Goal: Task Accomplishment & Management: Complete application form

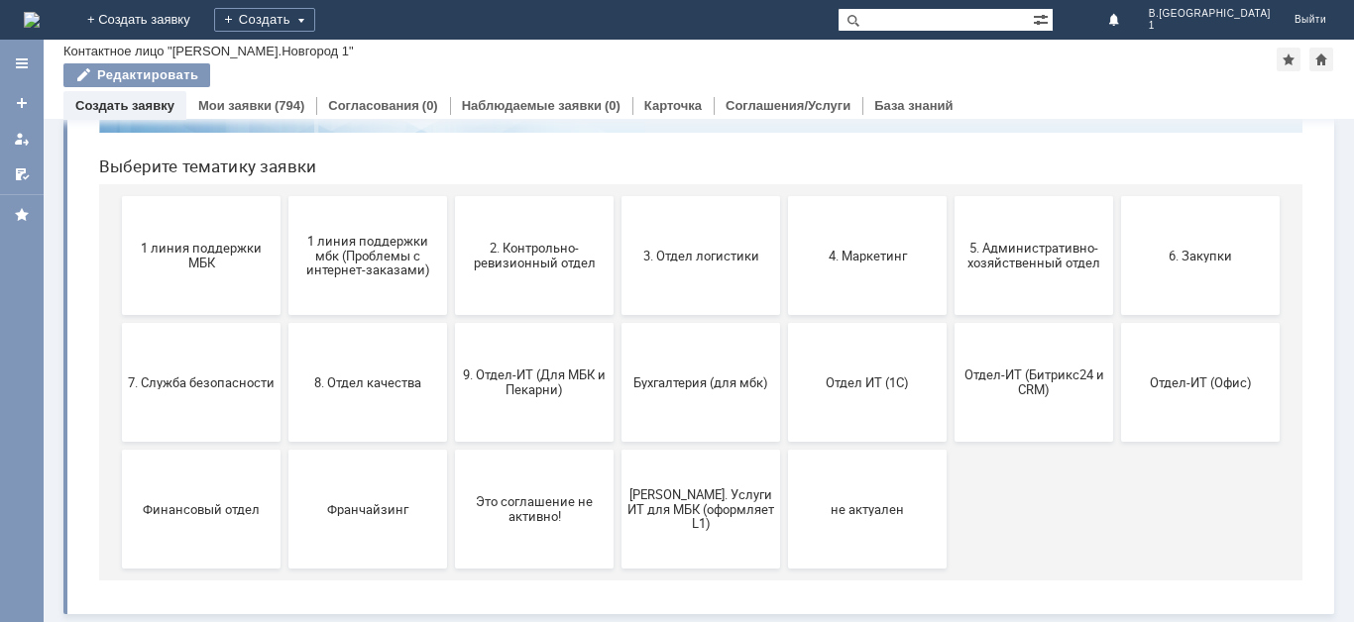
scroll to position [86, 0]
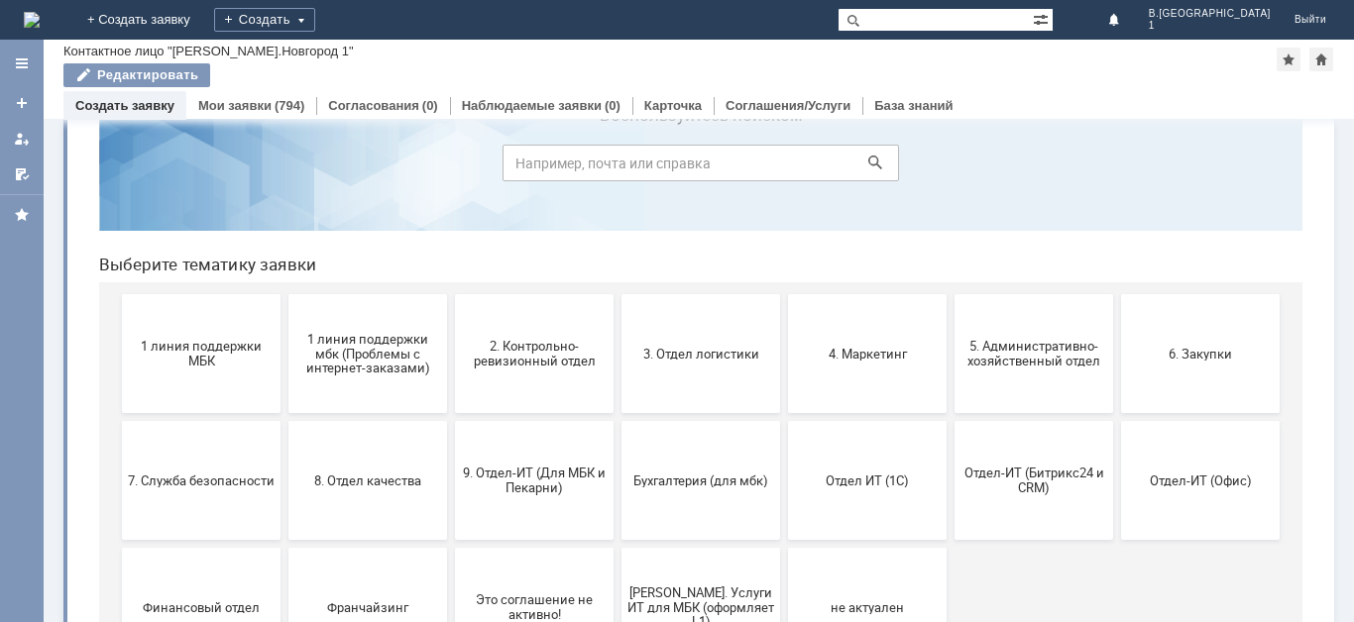
click at [148, 109] on link "Создать заявку" at bounding box center [124, 105] width 99 height 15
click at [1007, 356] on span "5. Административно-хозяйственный отдел" at bounding box center [1033, 354] width 147 height 30
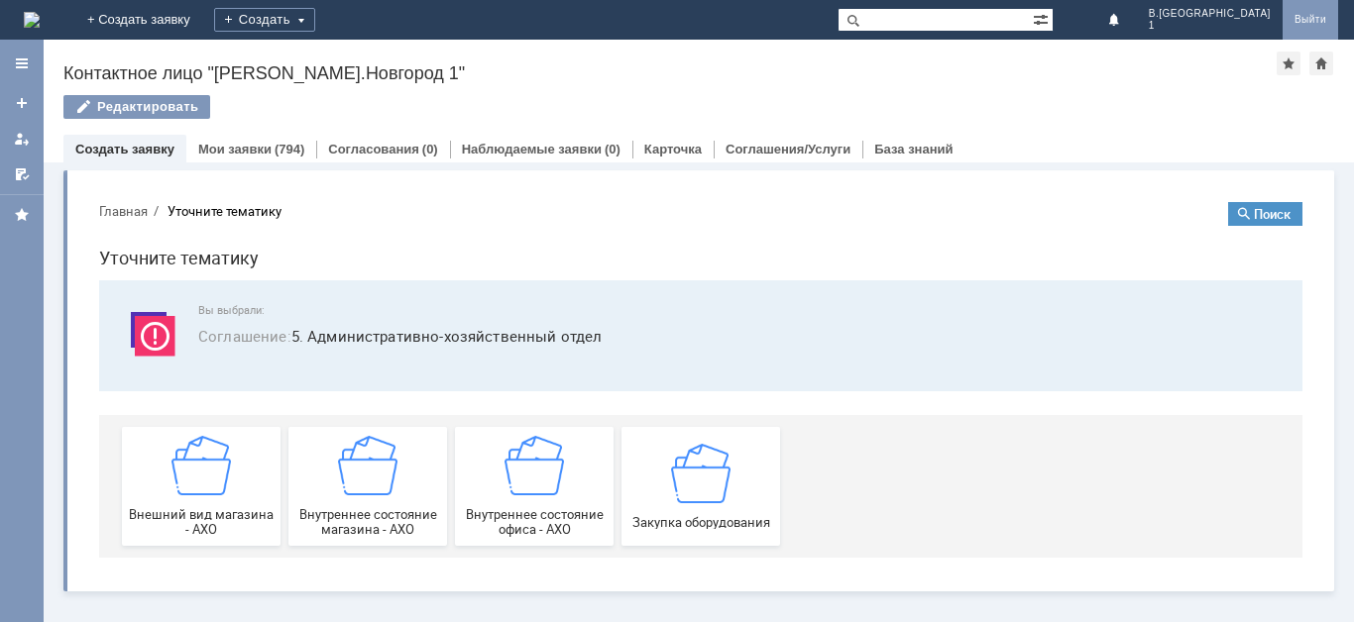
click at [1294, 25] on link "Выйти" at bounding box center [1309, 20] width 55 height 40
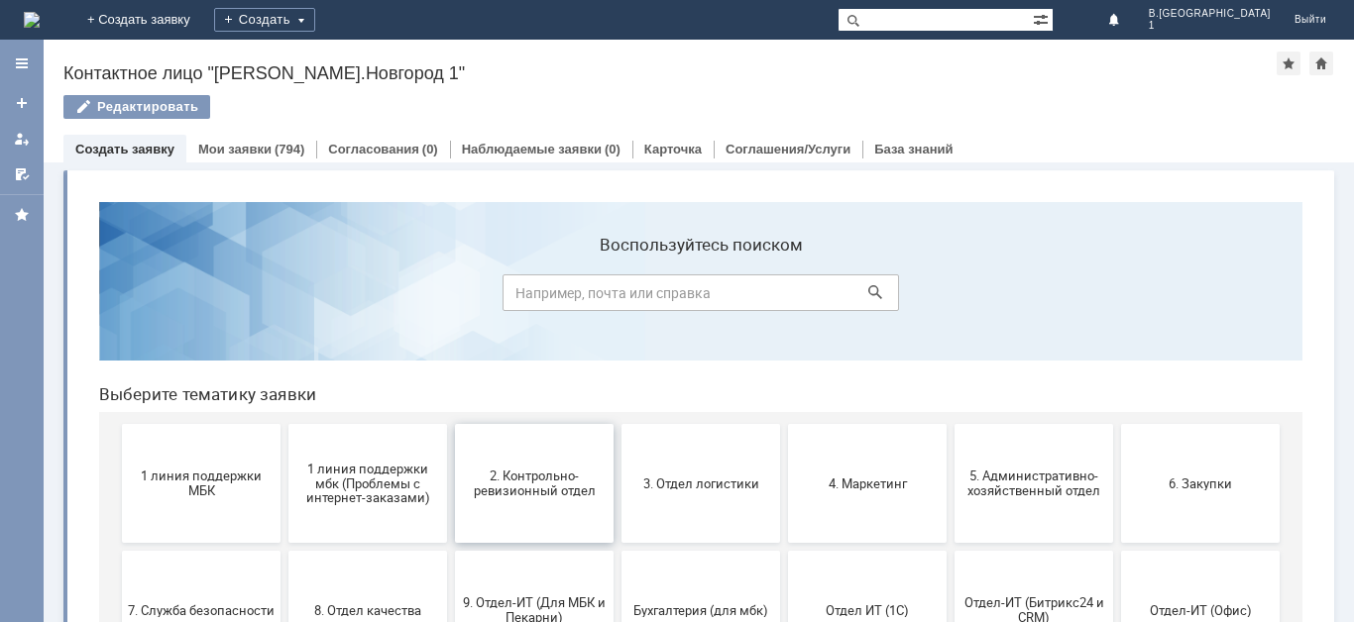
click at [556, 489] on span "2. Контрольно-ревизионный отдел" at bounding box center [534, 484] width 147 height 30
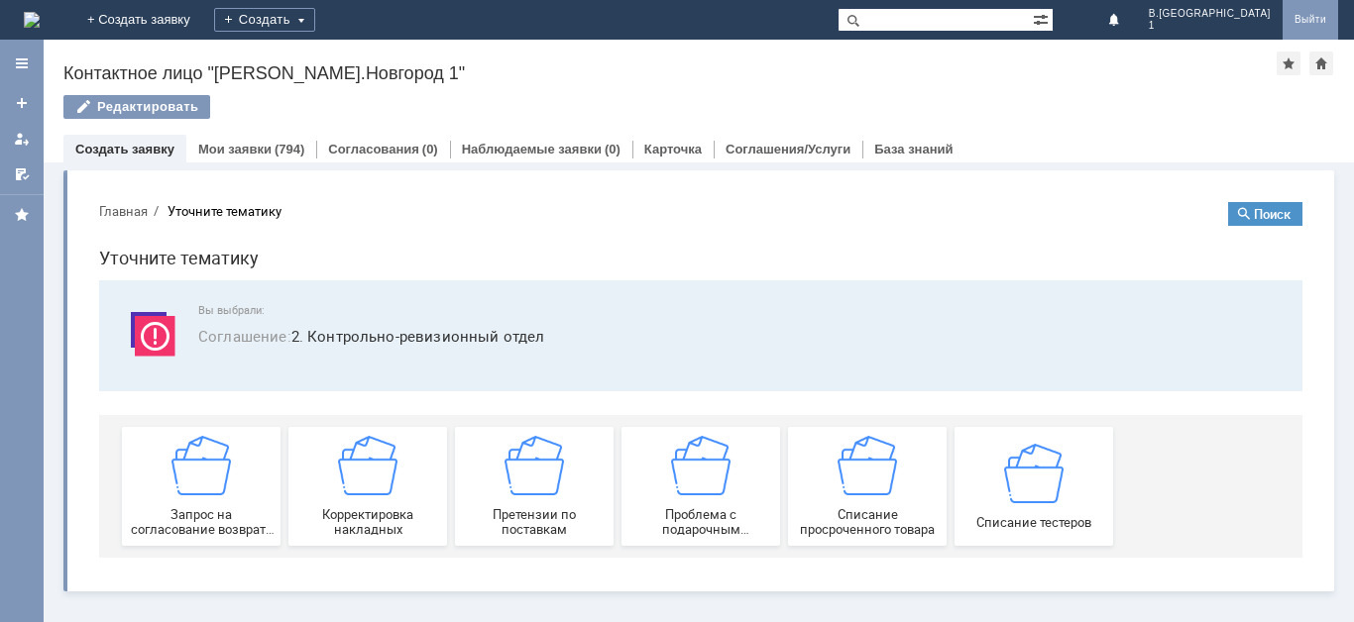
click at [1299, 15] on link "Выйти" at bounding box center [1309, 20] width 55 height 40
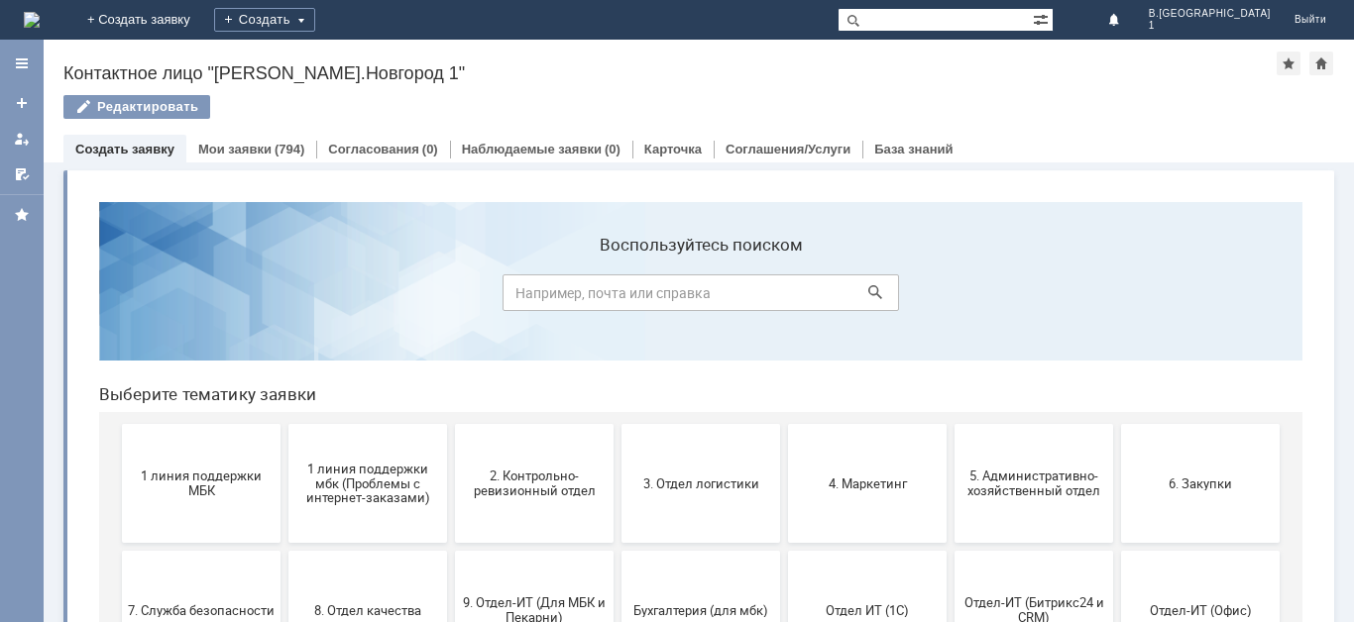
click at [650, 294] on input at bounding box center [700, 292] width 396 height 37
type input "просмотр камер на предмет краж"
click at [869, 289] on icon at bounding box center [875, 292] width 14 height 14
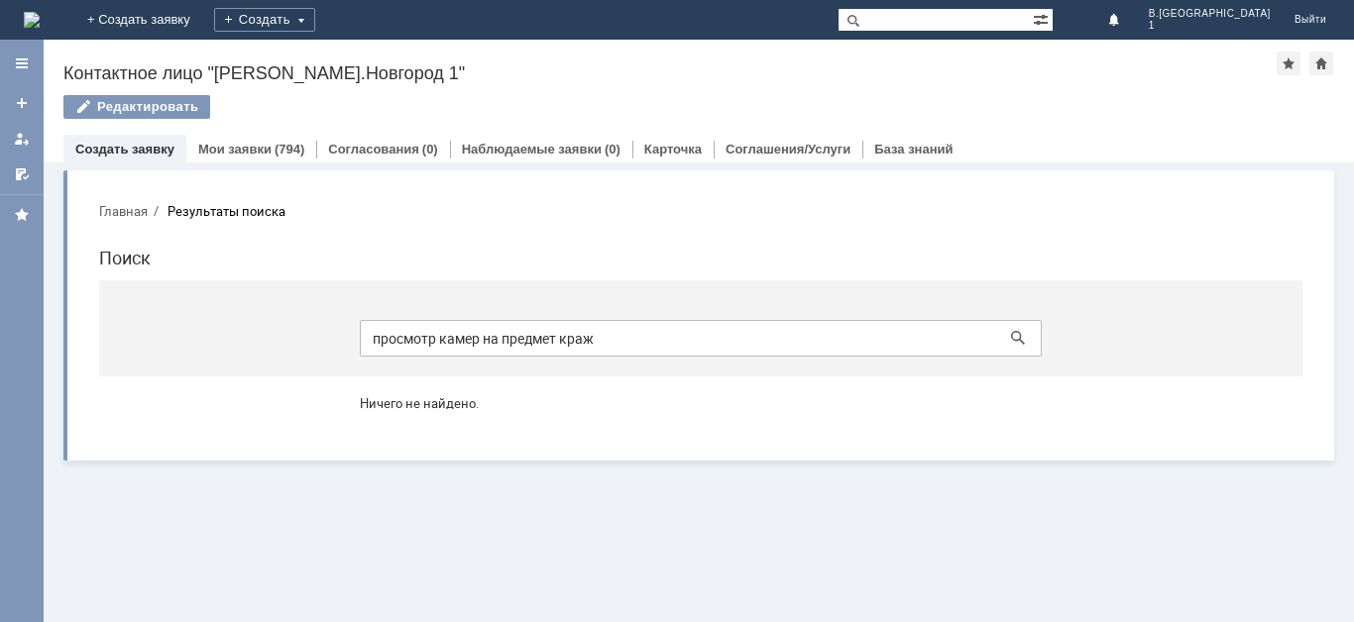
click at [134, 263] on h1 "Поиск" at bounding box center [700, 258] width 1203 height 29
click at [1014, 332] on icon at bounding box center [1018, 338] width 14 height 14
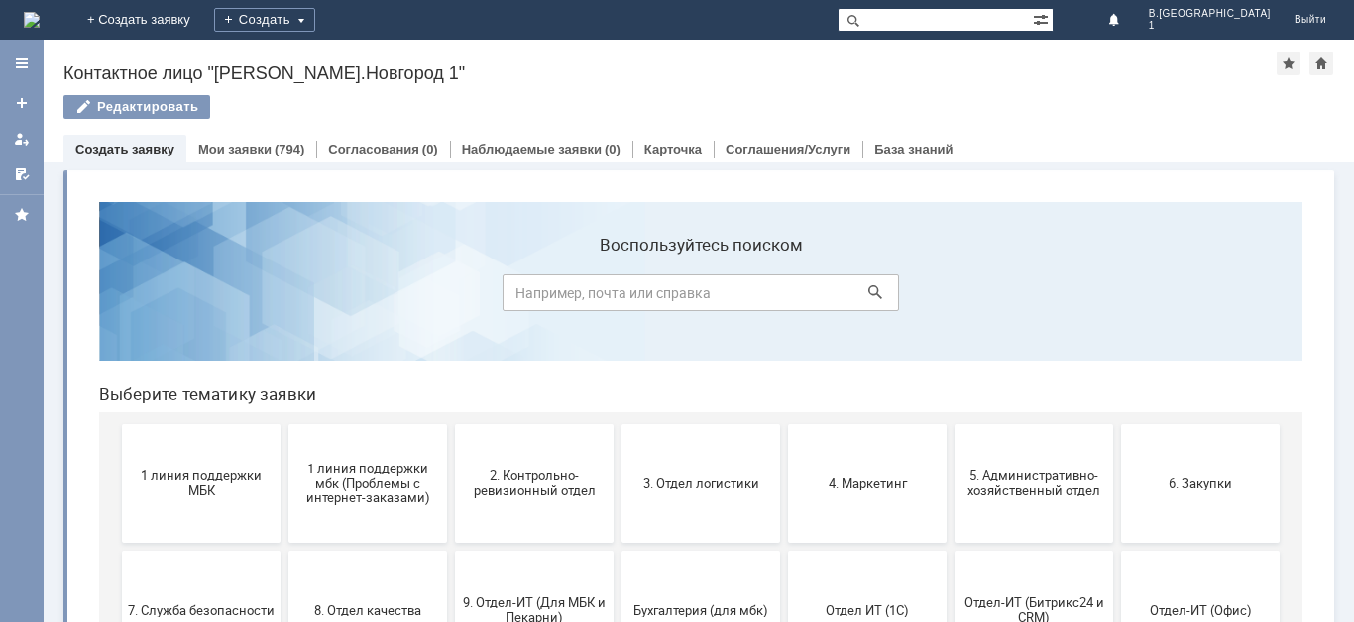
click at [276, 144] on div "(794)" at bounding box center [289, 149] width 30 height 15
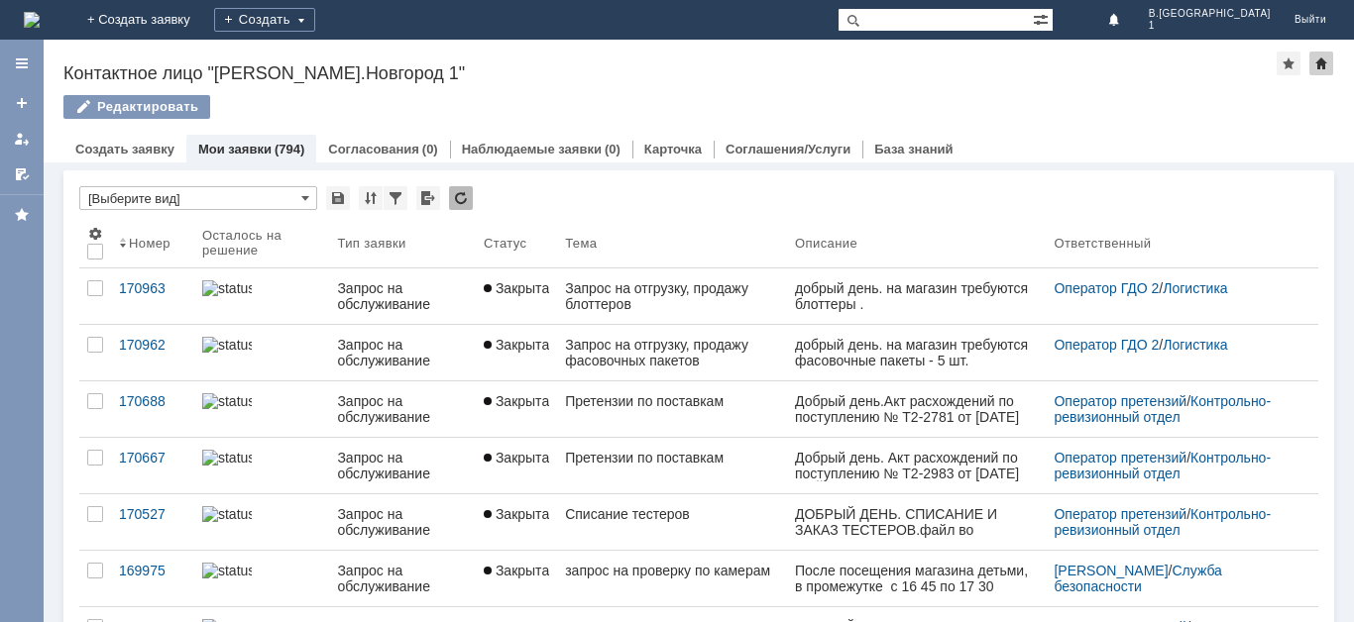
click at [1313, 65] on div at bounding box center [1321, 64] width 24 height 24
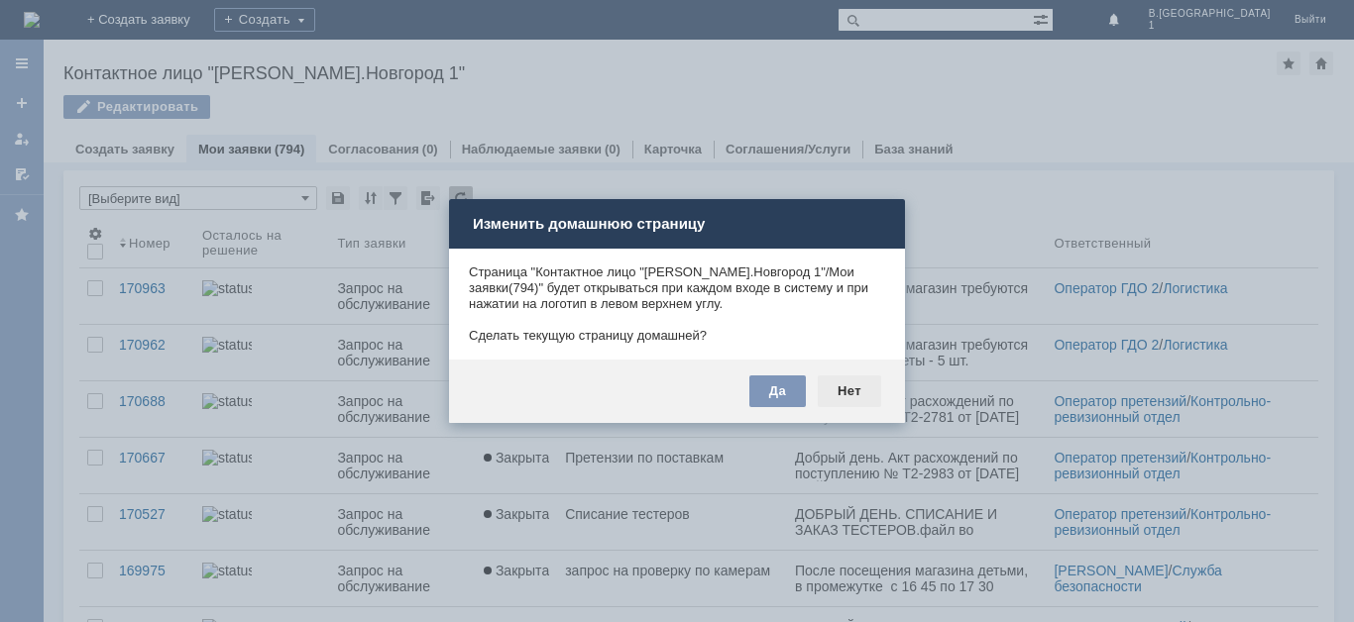
click at [852, 390] on div "Нет" at bounding box center [848, 392] width 63 height 32
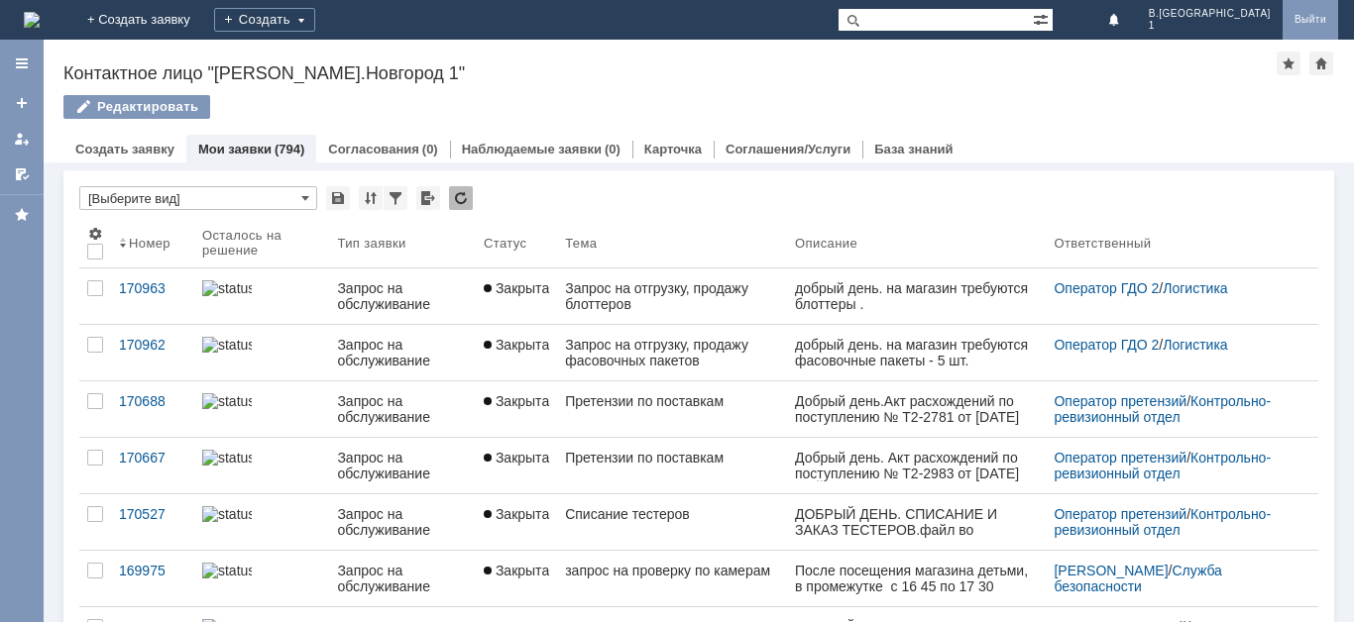
click at [1323, 11] on link "Выйти" at bounding box center [1309, 20] width 55 height 40
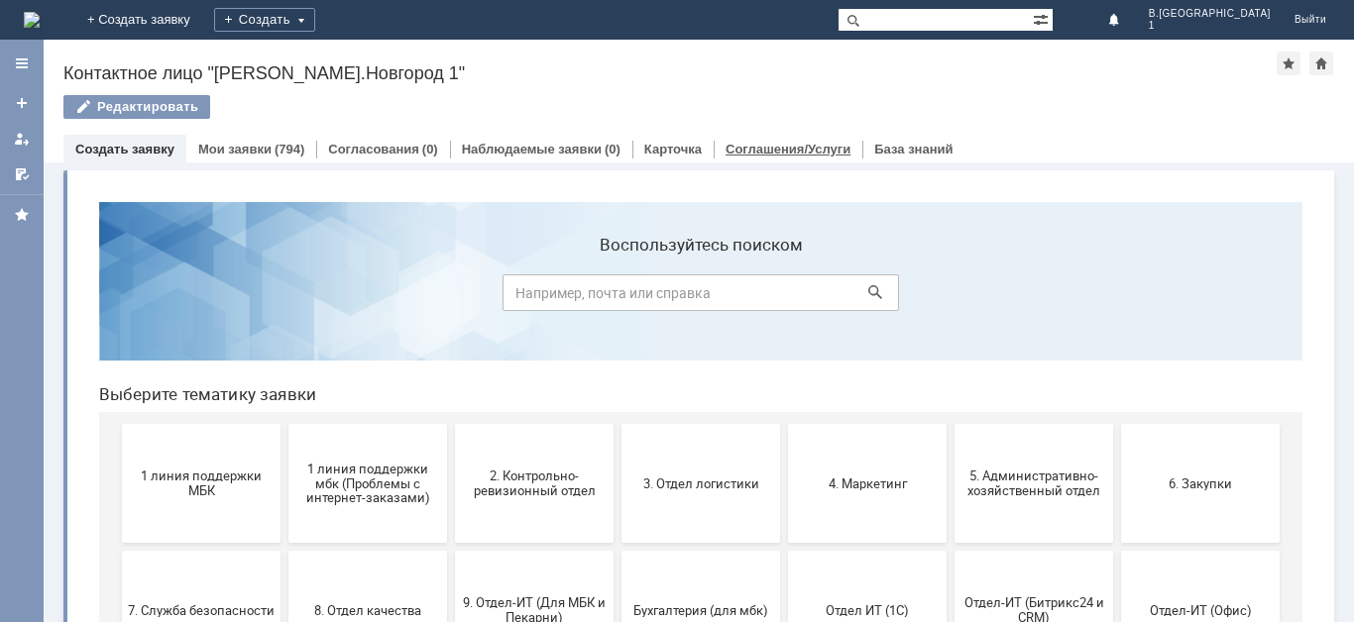
click at [794, 150] on link "Соглашения/Услуги" at bounding box center [787, 149] width 125 height 15
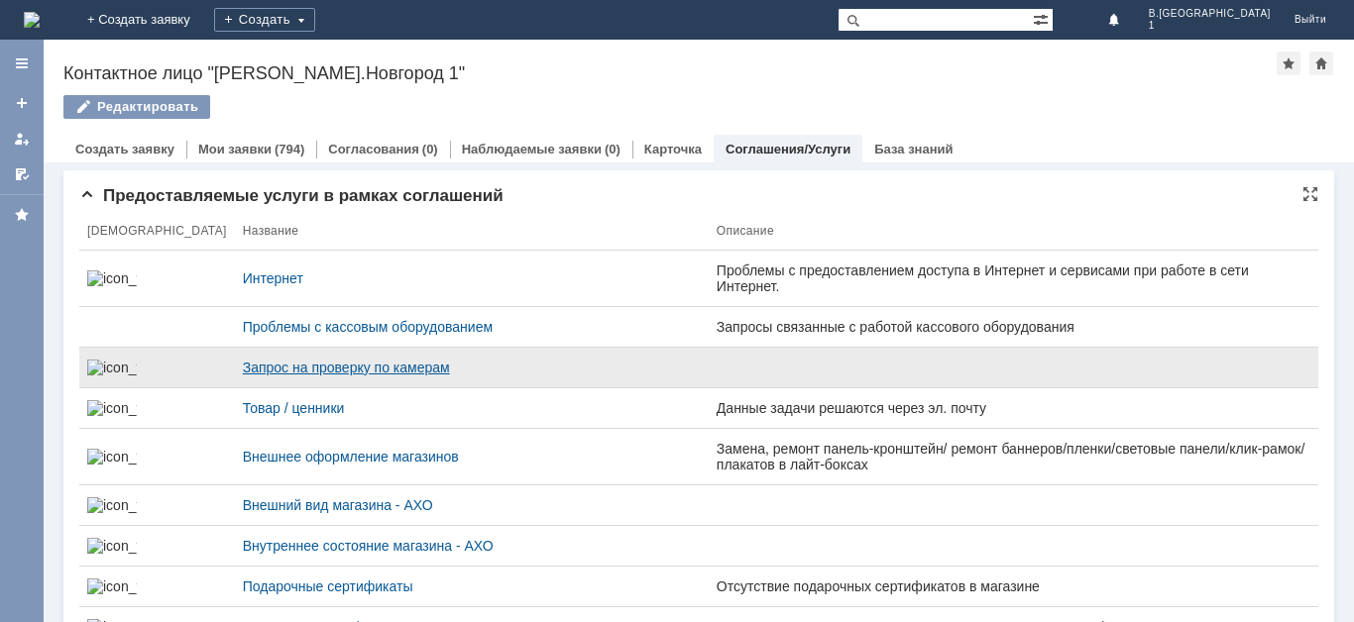
click at [413, 368] on div "Запрос на проверку по камерам" at bounding box center [472, 368] width 458 height 16
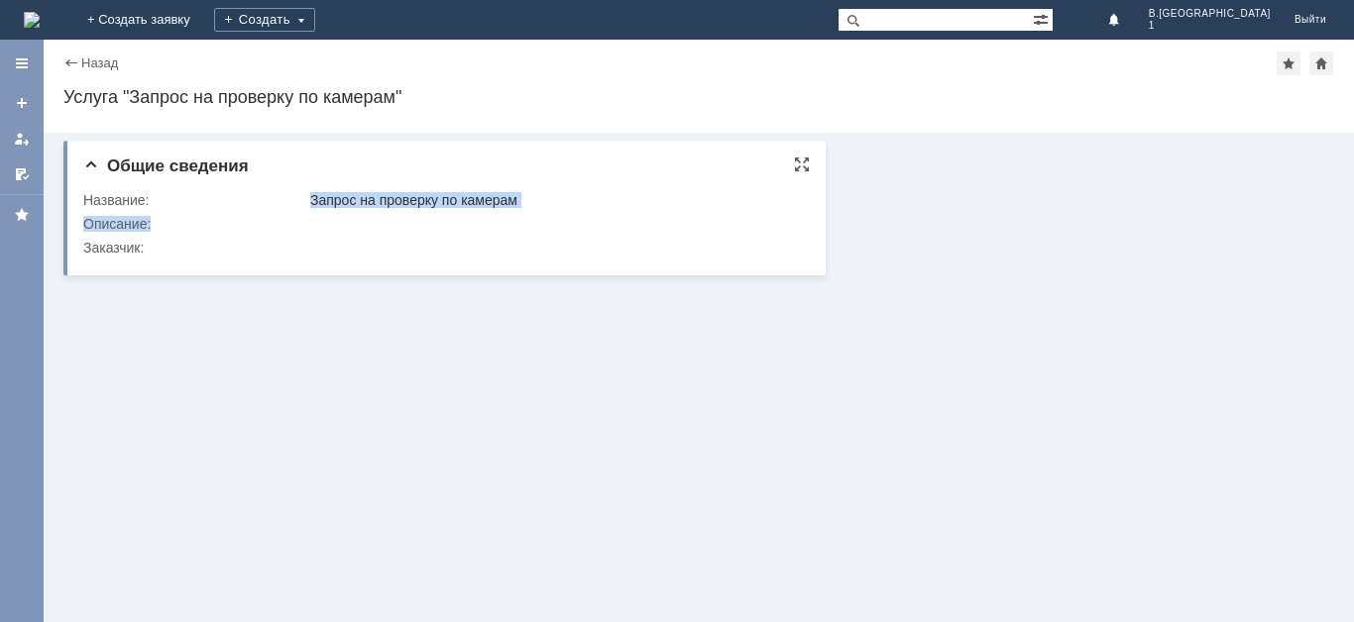
click at [261, 211] on tbody "Название: Запрос на проверку по камерам Описание: Заказчик:" at bounding box center [442, 223] width 719 height 71
click at [257, 391] on div "Общие сведения Название: Запрос на проверку по камерам Описание: Заказчик:" at bounding box center [699, 378] width 1310 height 490
click at [165, 225] on div "Описание:" at bounding box center [194, 224] width 223 height 16
click at [145, 252] on div "Заказчик:" at bounding box center [194, 248] width 223 height 16
click at [800, 163] on div at bounding box center [802, 165] width 16 height 16
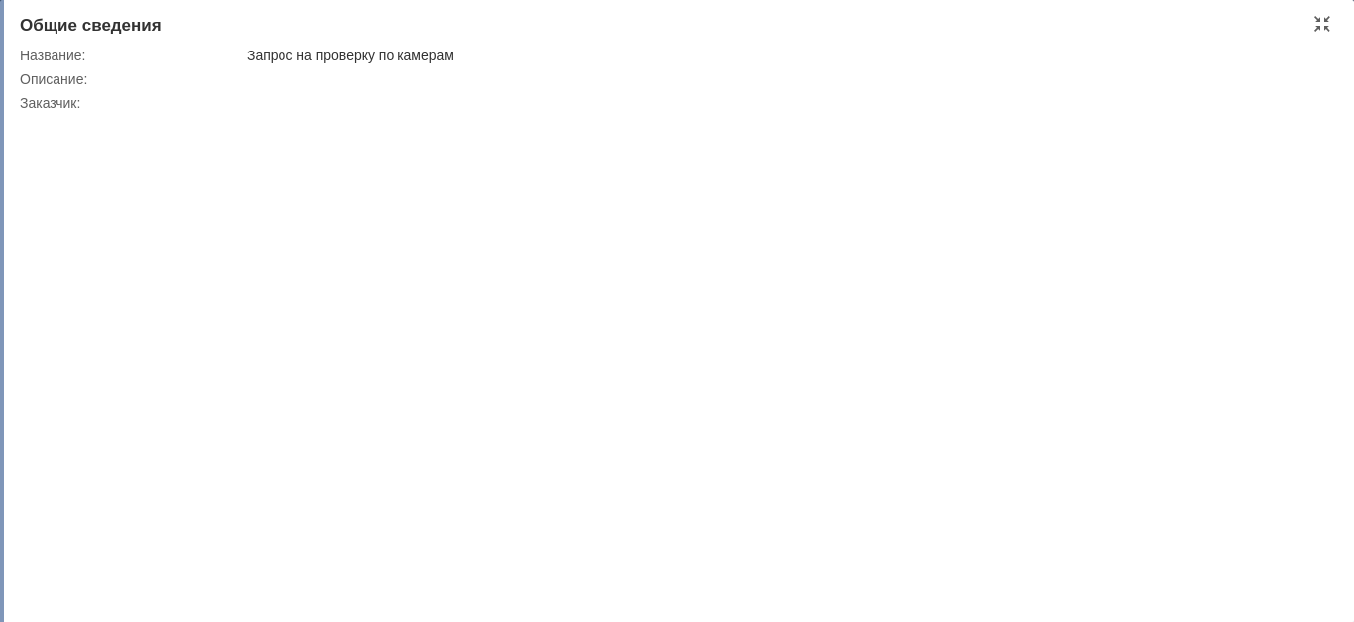
click at [141, 70] on td "Описание:" at bounding box center [131, 79] width 223 height 24
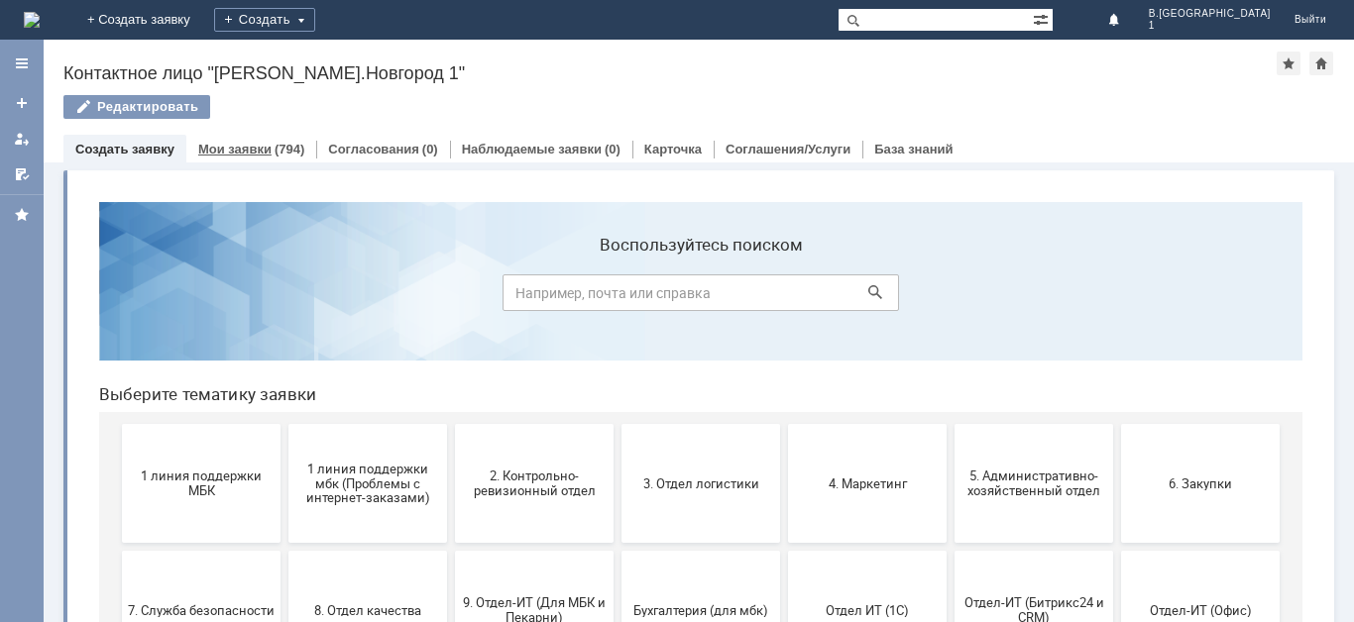
click at [263, 154] on link "Мои заявки" at bounding box center [234, 149] width 73 height 15
click at [165, 147] on link "Создать заявку" at bounding box center [124, 149] width 99 height 15
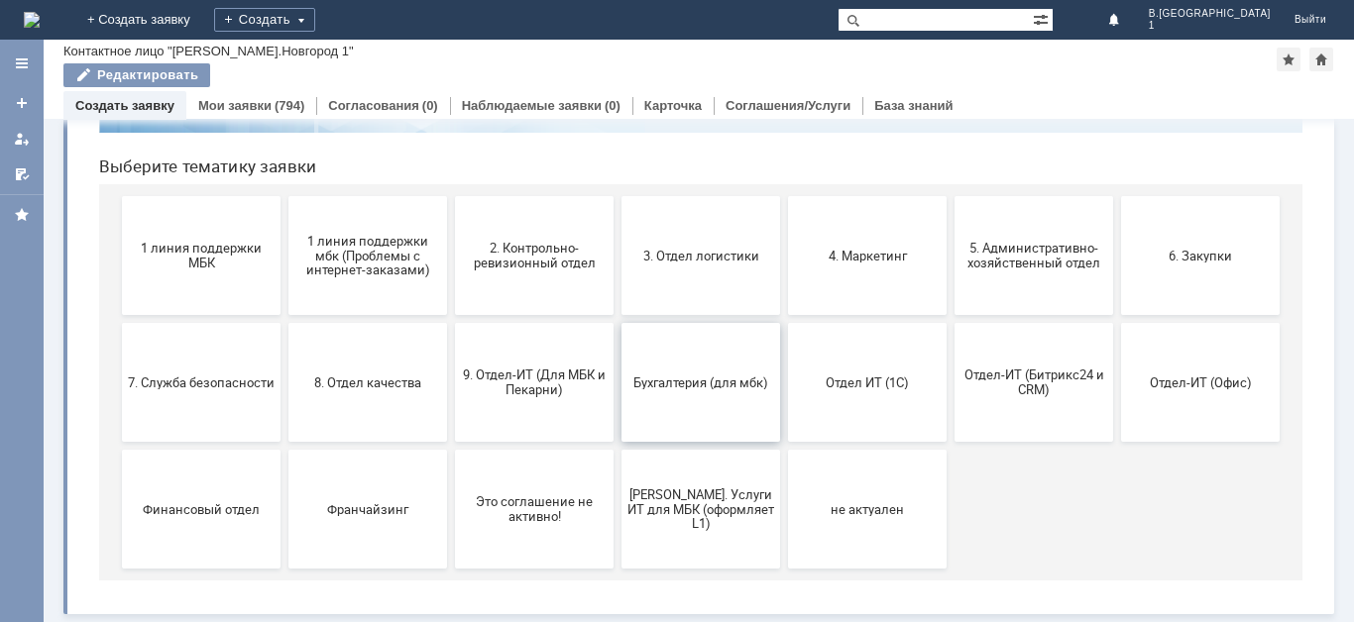
scroll to position [185, 0]
click at [245, 359] on button "7. Служба безопасности" at bounding box center [201, 382] width 159 height 119
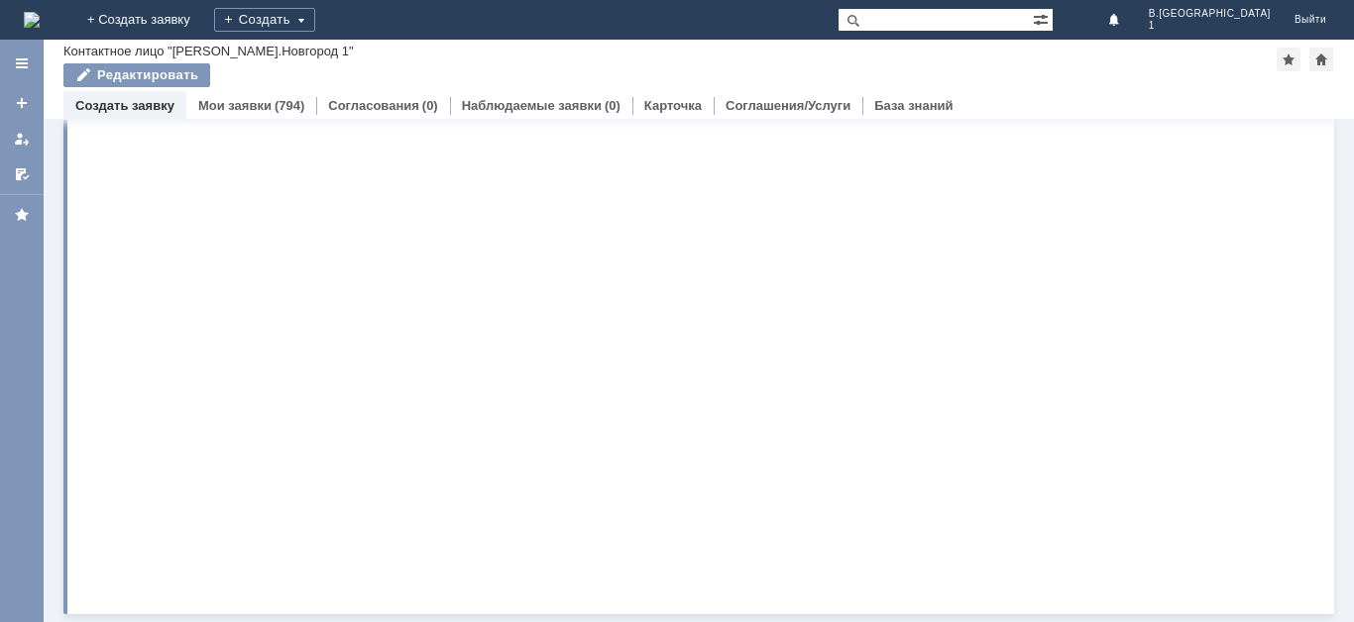
scroll to position [0, 0]
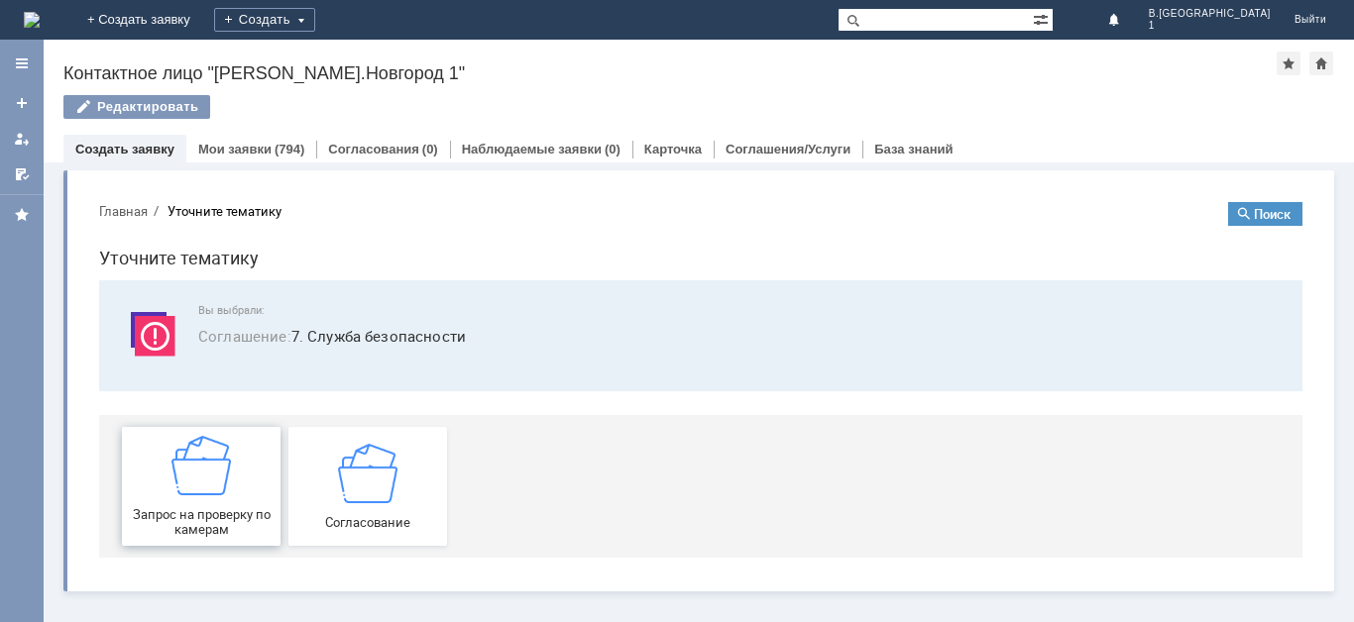
click at [218, 462] on img at bounding box center [200, 465] width 59 height 59
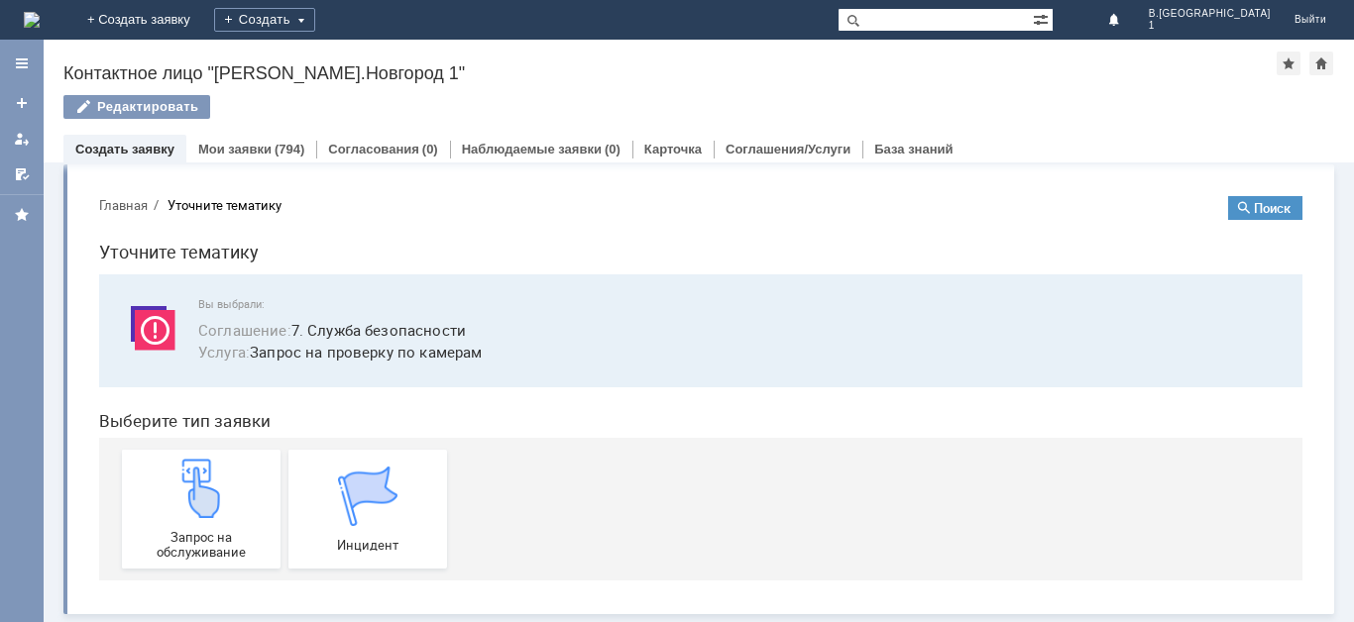
scroll to position [7, 0]
click at [363, 505] on img at bounding box center [367, 496] width 59 height 59
click at [386, 492] on img at bounding box center [367, 496] width 59 height 59
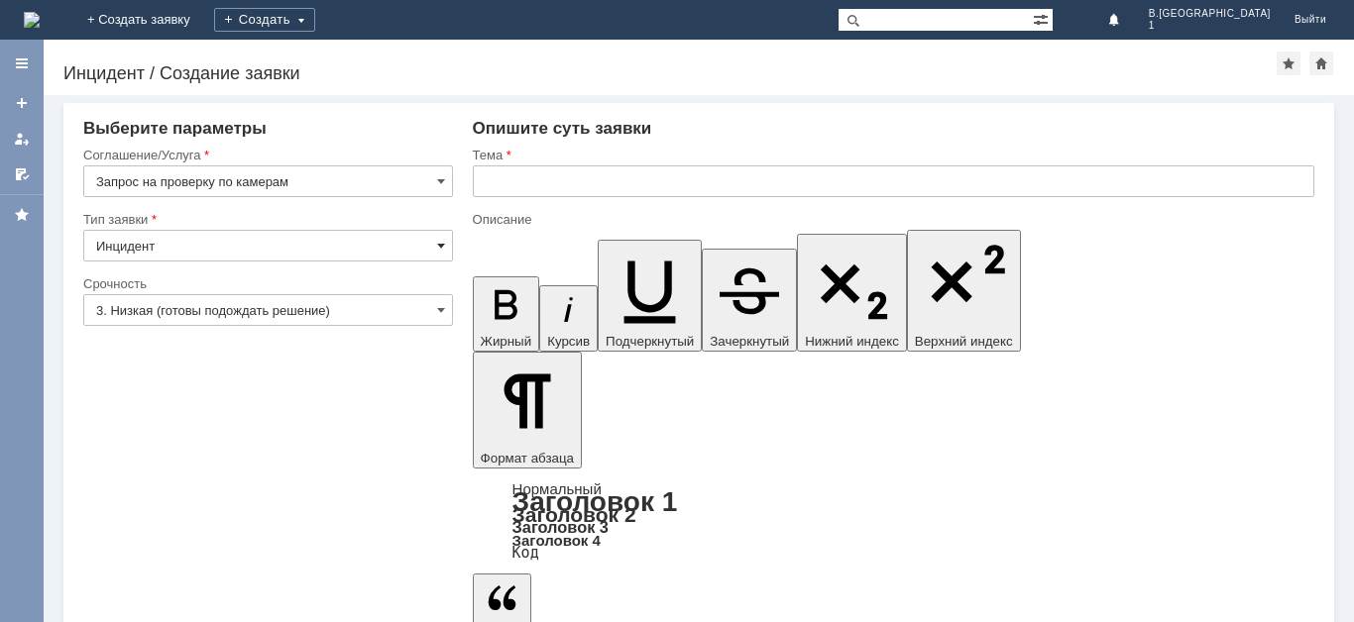
click at [443, 247] on span at bounding box center [441, 246] width 8 height 16
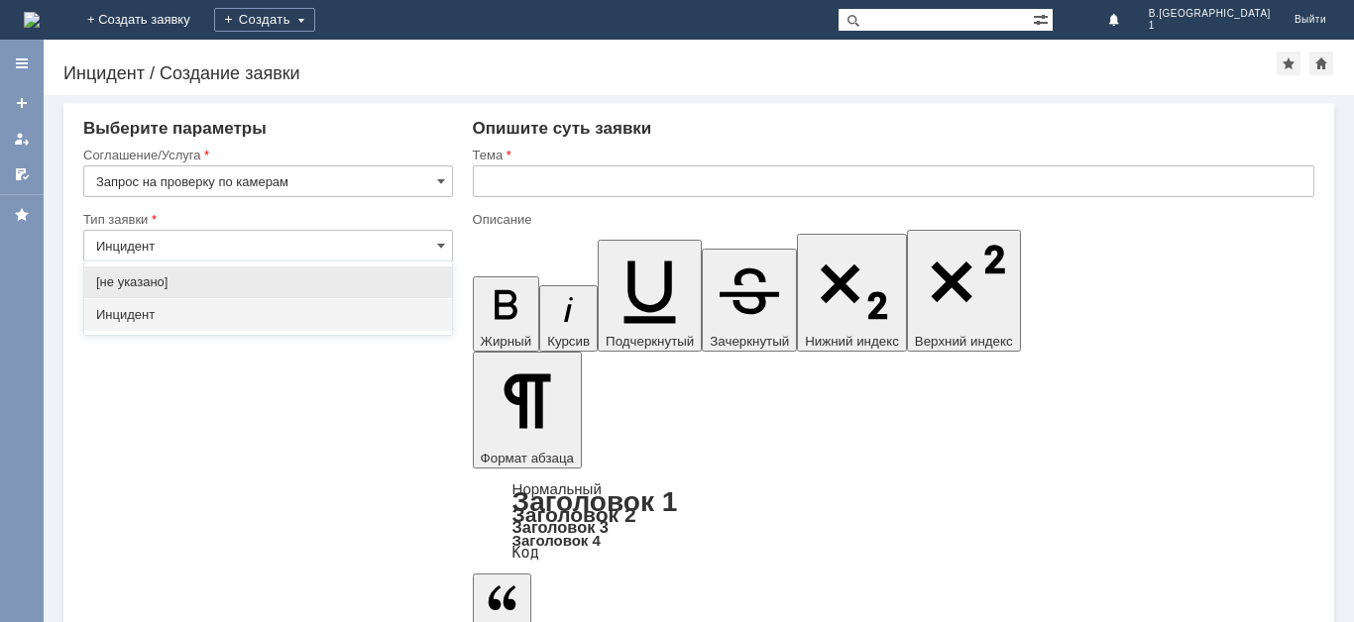
click at [388, 323] on div "Инцидент" at bounding box center [268, 315] width 368 height 32
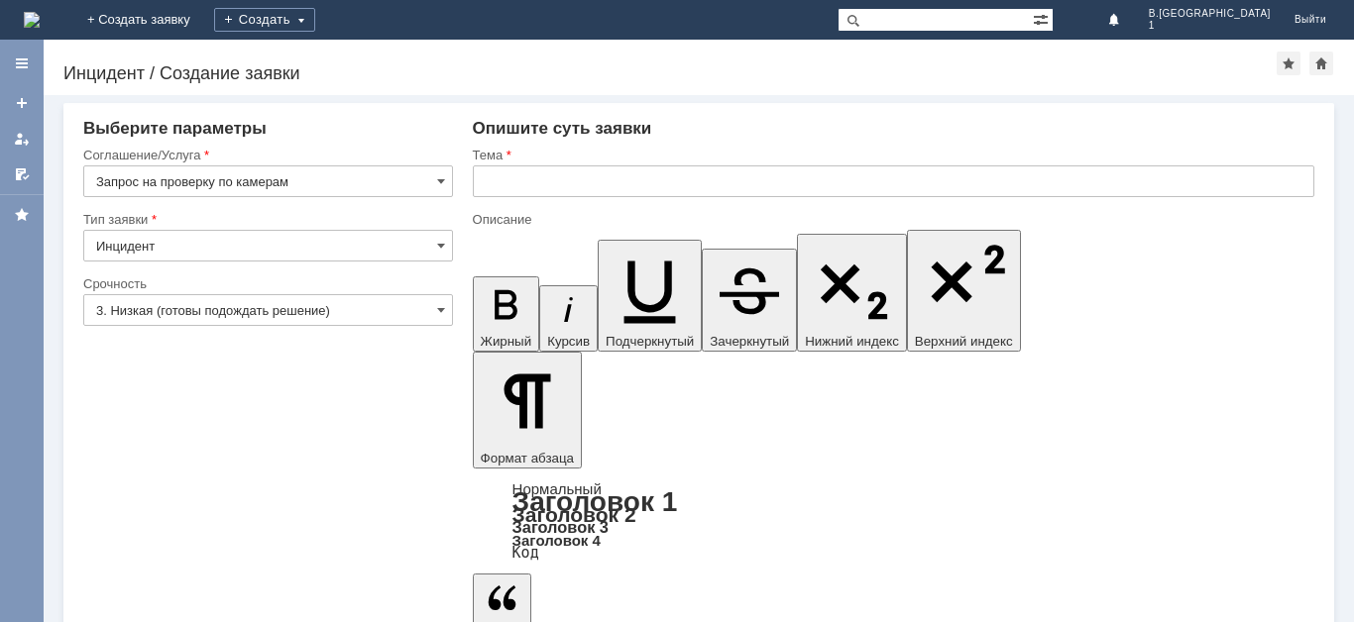
type input "Инцидент"
click at [442, 182] on span at bounding box center [441, 181] width 8 height 16
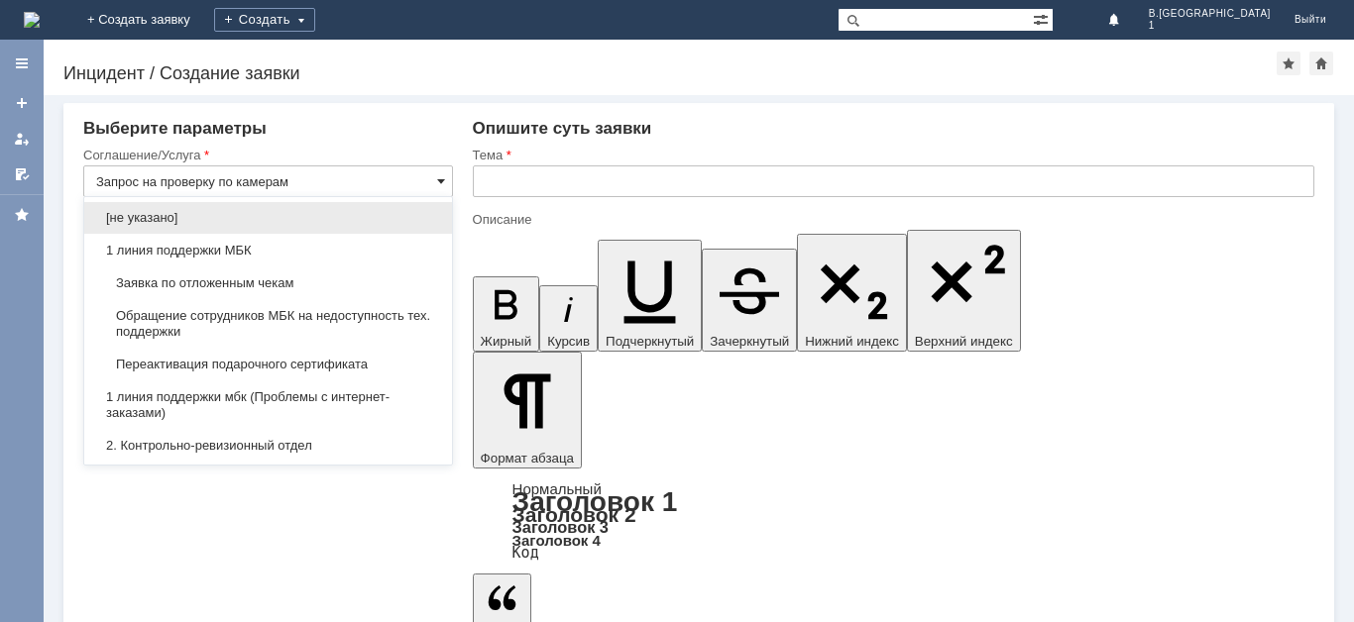
click at [442, 182] on span at bounding box center [441, 181] width 8 height 16
click at [407, 217] on span "[не указано]" at bounding box center [268, 218] width 344 height 16
type input "[не указано]"
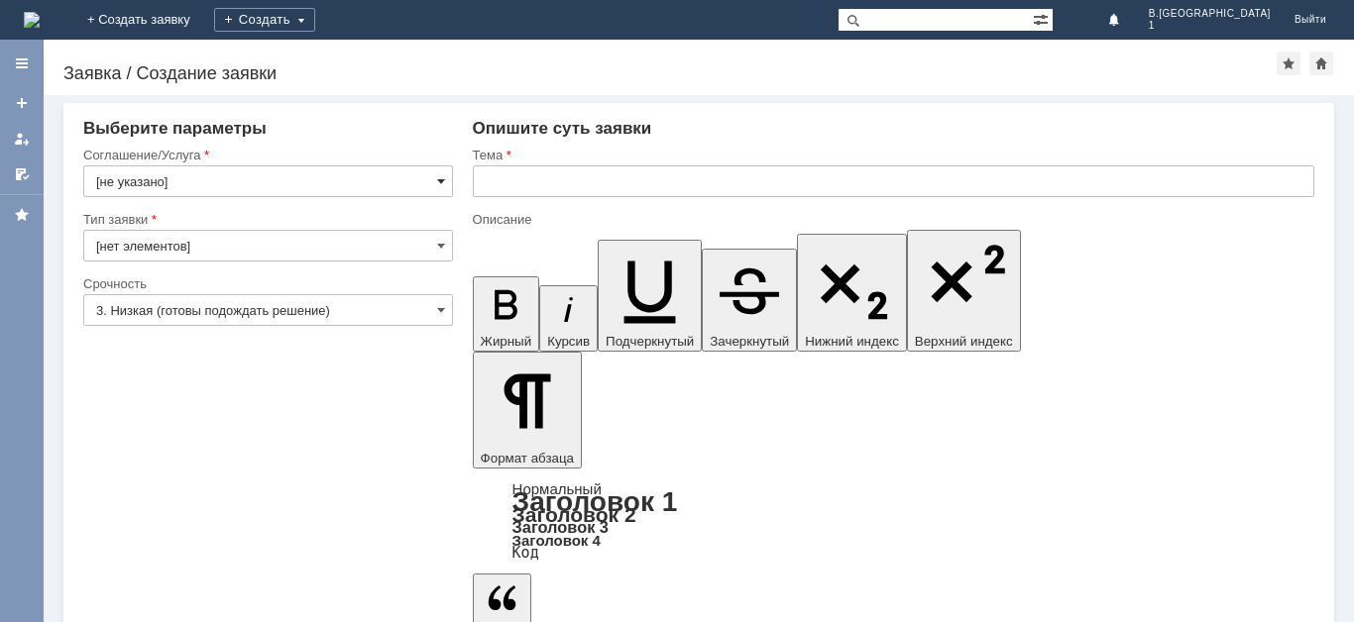
click at [442, 180] on span at bounding box center [441, 181] width 8 height 16
click at [439, 315] on span at bounding box center [441, 310] width 8 height 16
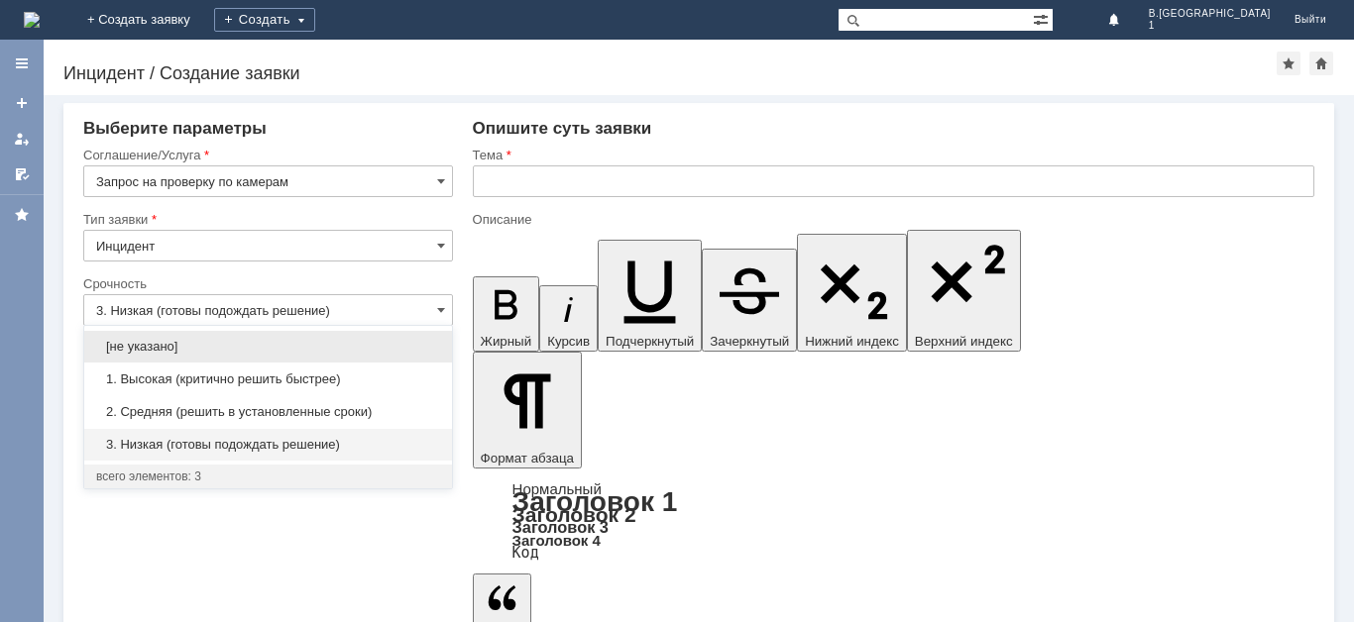
click at [369, 443] on span "3. Низкая (готовы подождать решение)" at bounding box center [268, 445] width 344 height 16
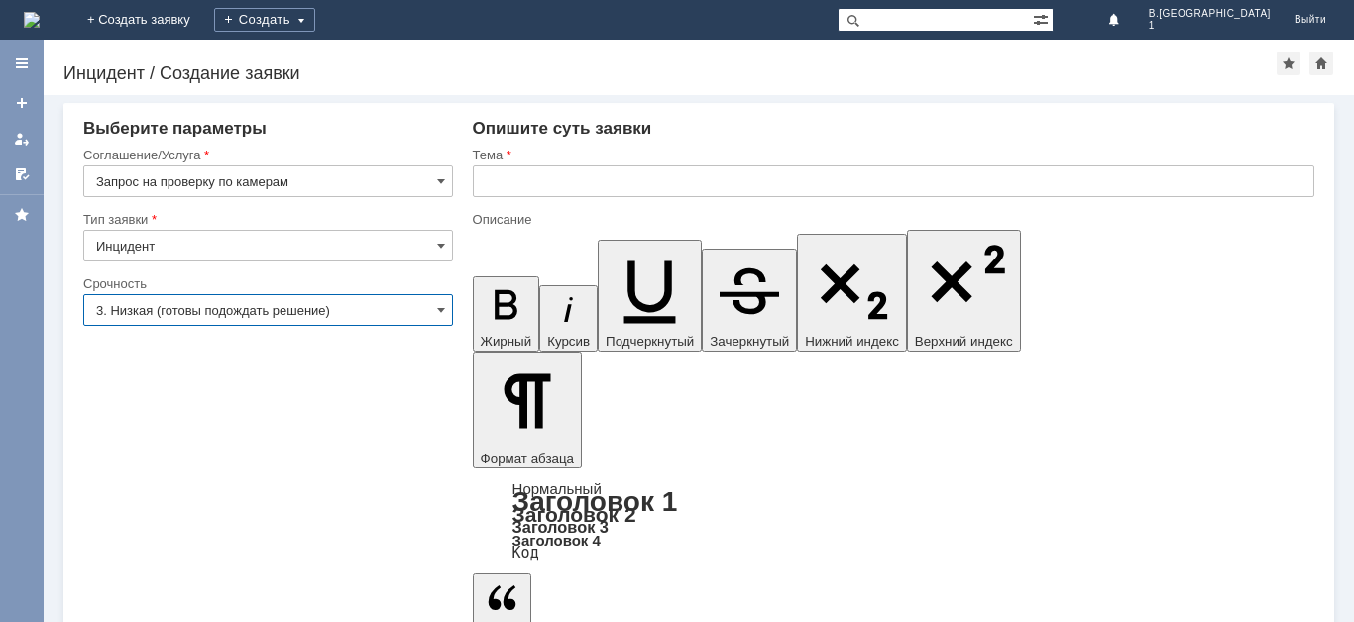
type input "3. Низкая (готовы подождать решение)"
click at [619, 180] on input "text" at bounding box center [893, 181] width 841 height 32
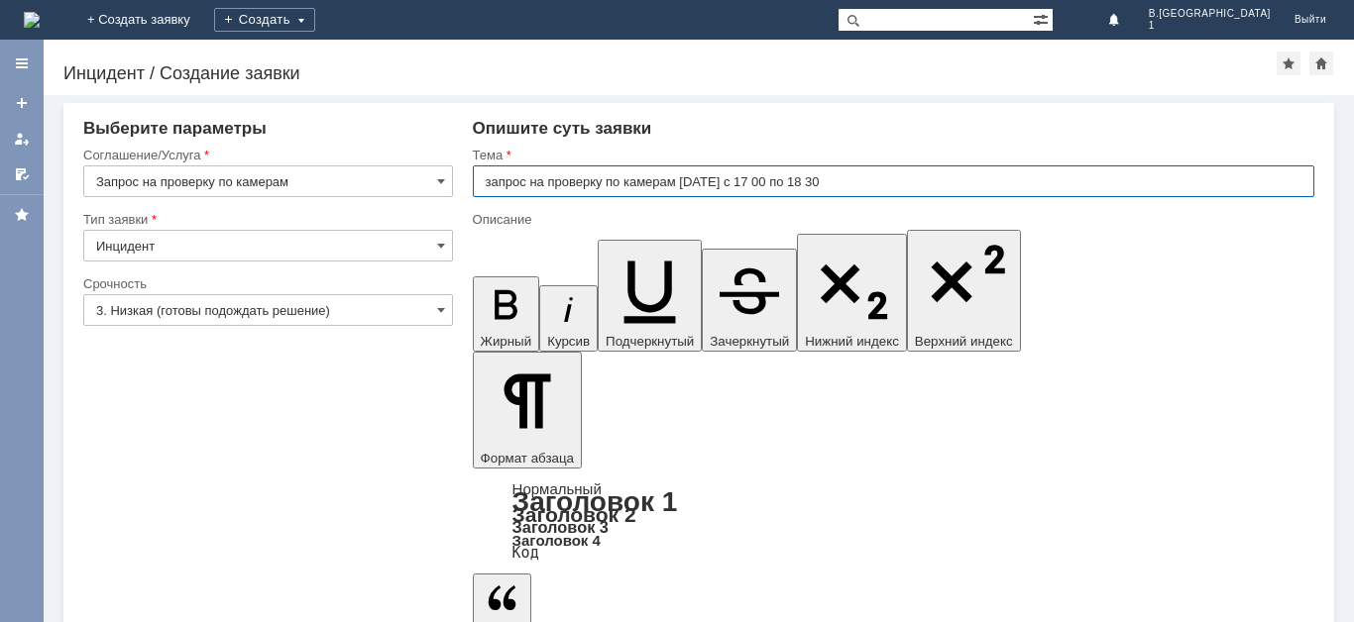
type input "запрос на проверку по камерам 12.08.2025г. с 17 00 по 18 30"
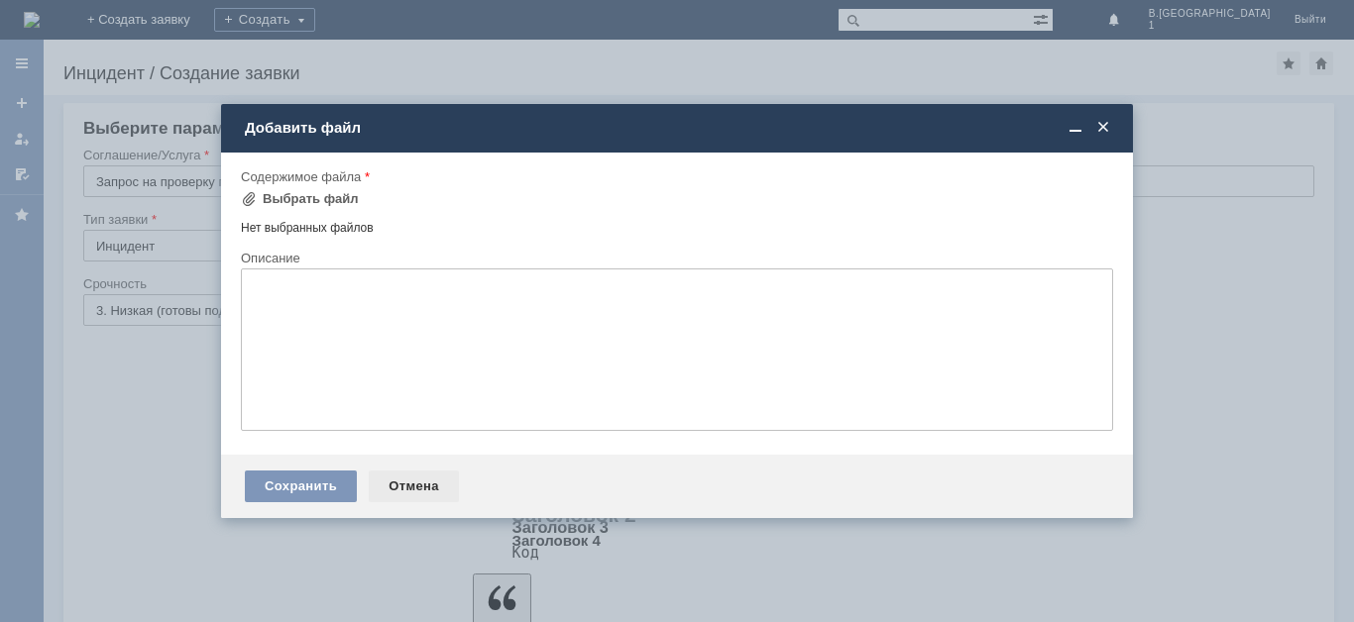
click at [420, 487] on div "Отмена" at bounding box center [414, 487] width 90 height 32
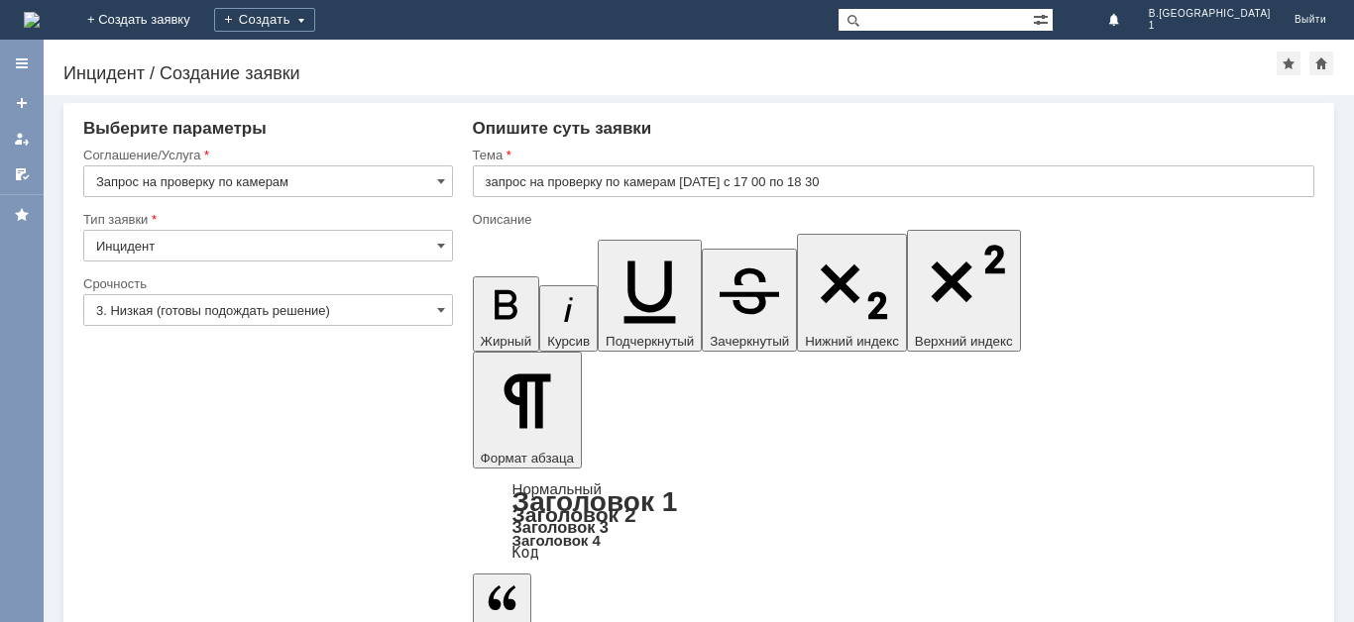
drag, startPoint x: 490, startPoint y: 5420, endPoint x: 1229, endPoint y: 5455, distance: 739.0
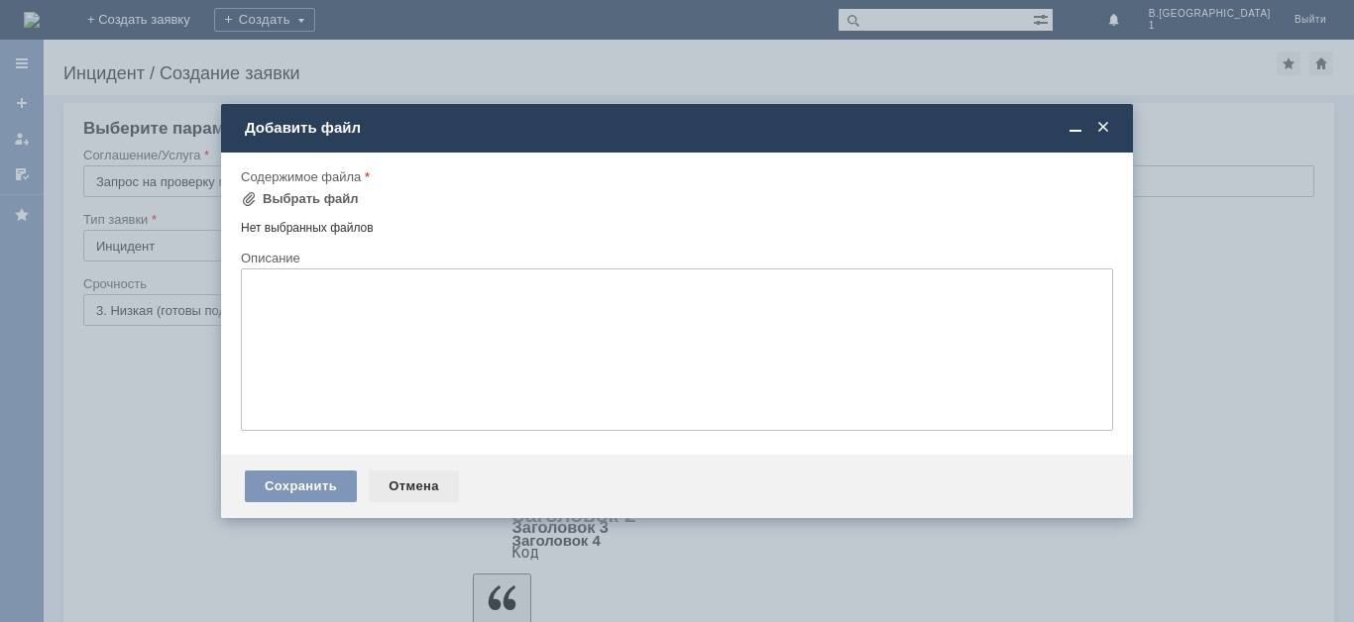
click at [422, 483] on div "Отмена" at bounding box center [414, 487] width 90 height 32
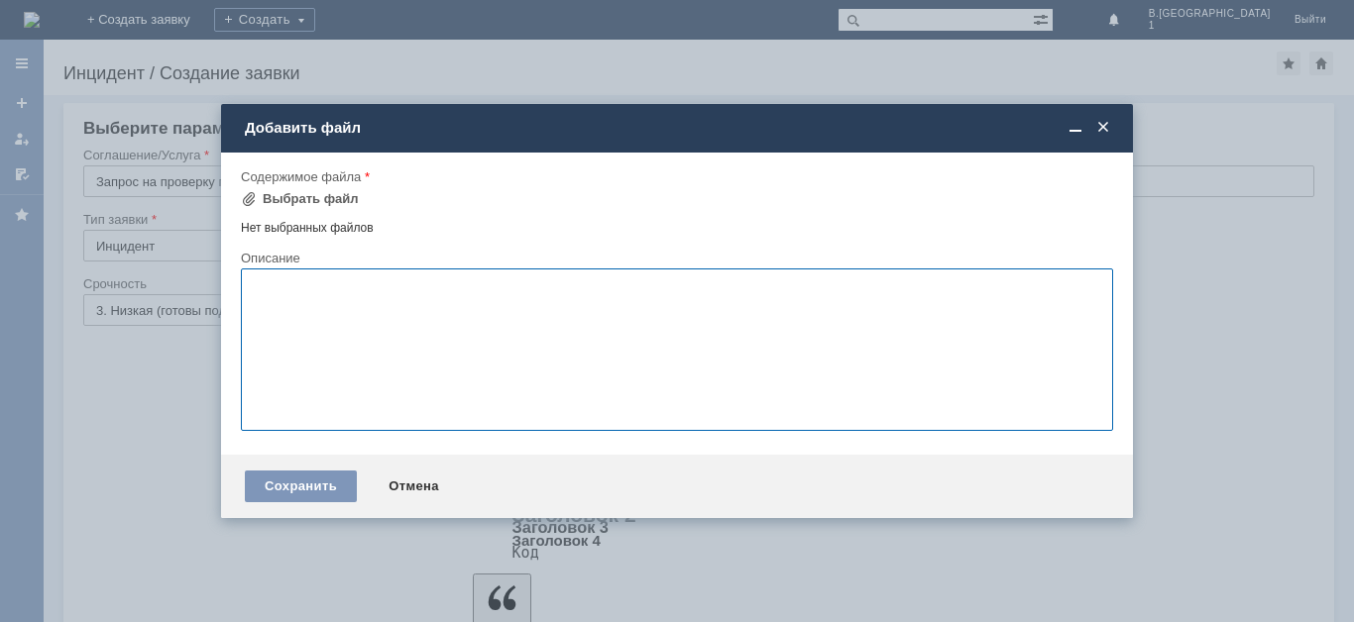
paste textarea "12.08.25г. в промежутке между 17 00 и 18 30 часами , в магазин заходила группа …"
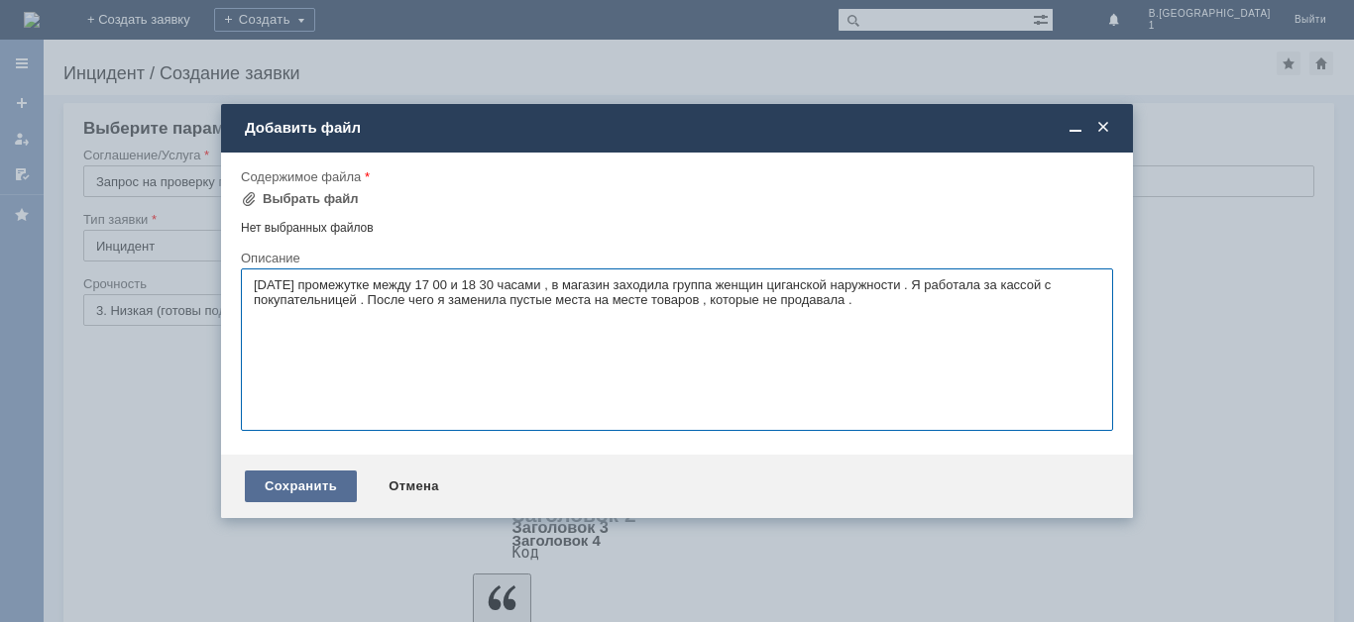
type textarea "12.08.25г. в промежутке между 17 00 и 18 30 часами , в магазин заходила группа …"
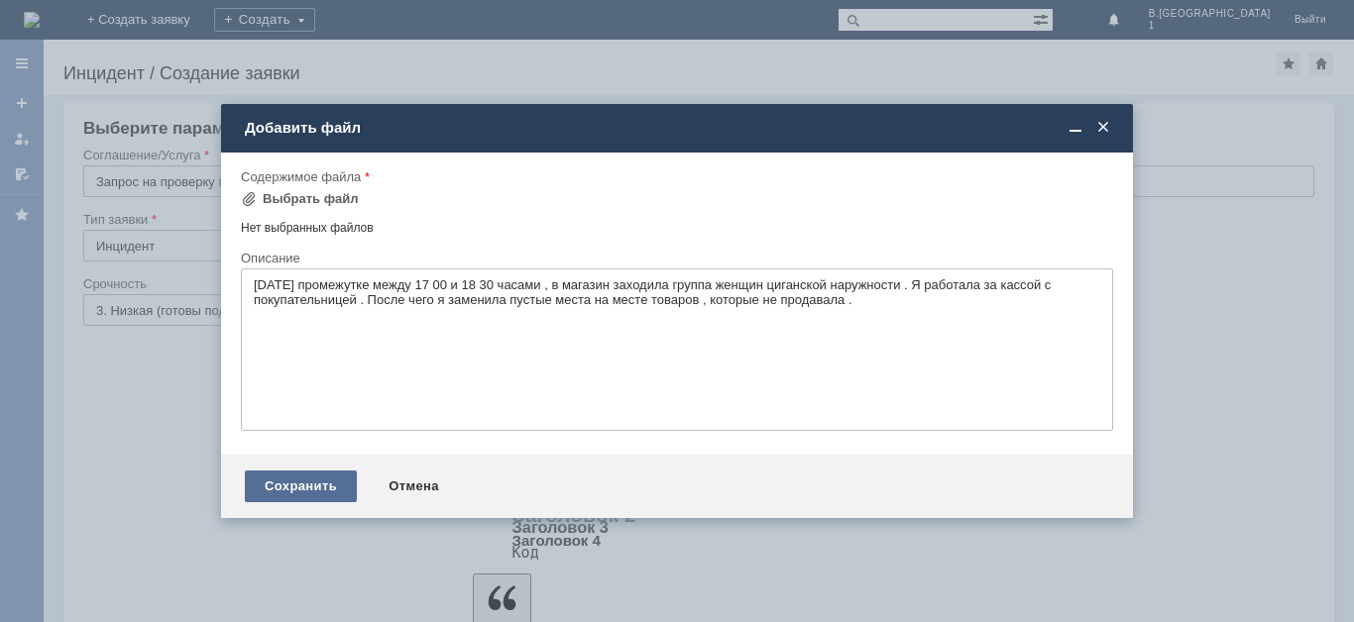
click at [331, 477] on div "Сохранить" at bounding box center [301, 487] width 112 height 32
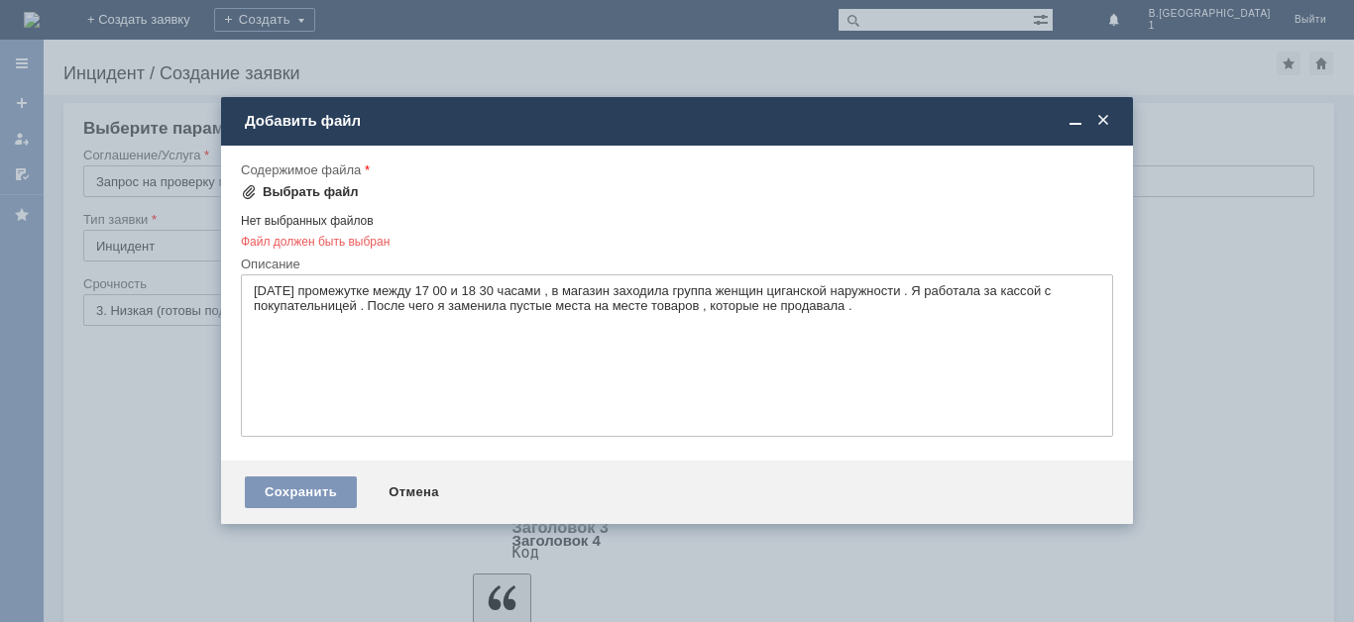
click at [318, 193] on div "Выбрать файл" at bounding box center [311, 192] width 96 height 16
click at [394, 493] on div "Отмена" at bounding box center [414, 493] width 90 height 32
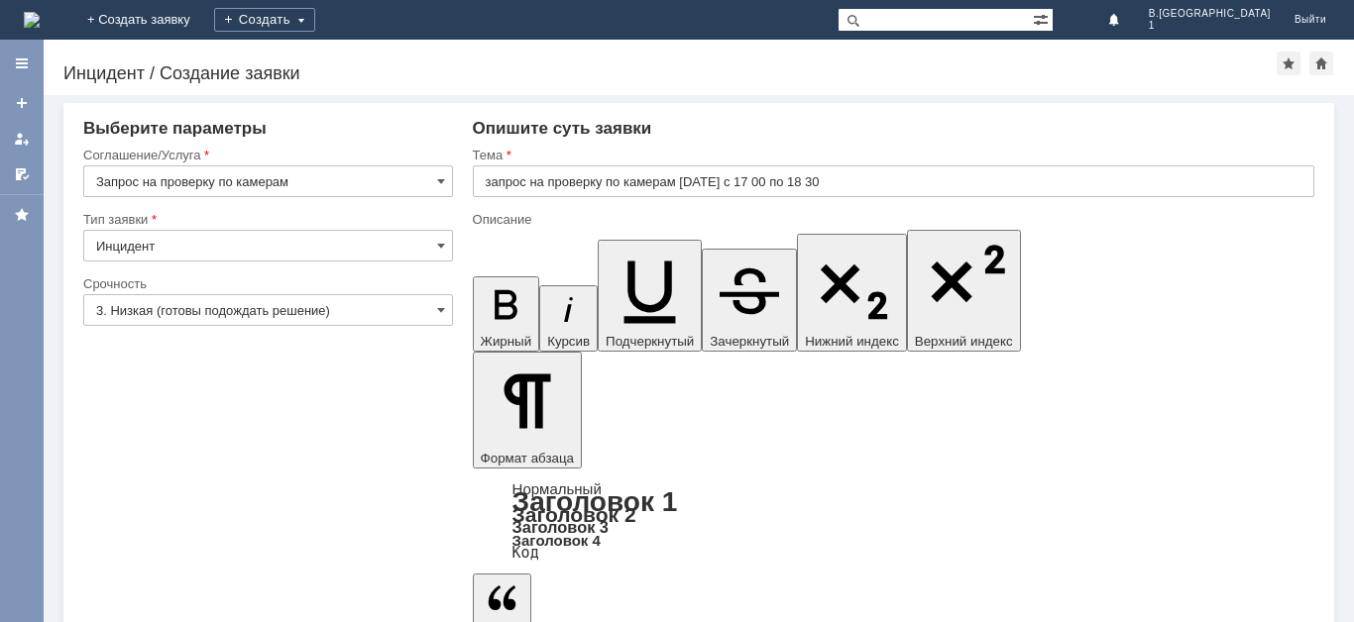
click at [315, 21] on div "Создать" at bounding box center [264, 20] width 101 height 24
click at [369, 52] on link "Заявка" at bounding box center [293, 60] width 151 height 24
click at [202, 27] on link "+ Создать заявку" at bounding box center [138, 20] width 127 height 40
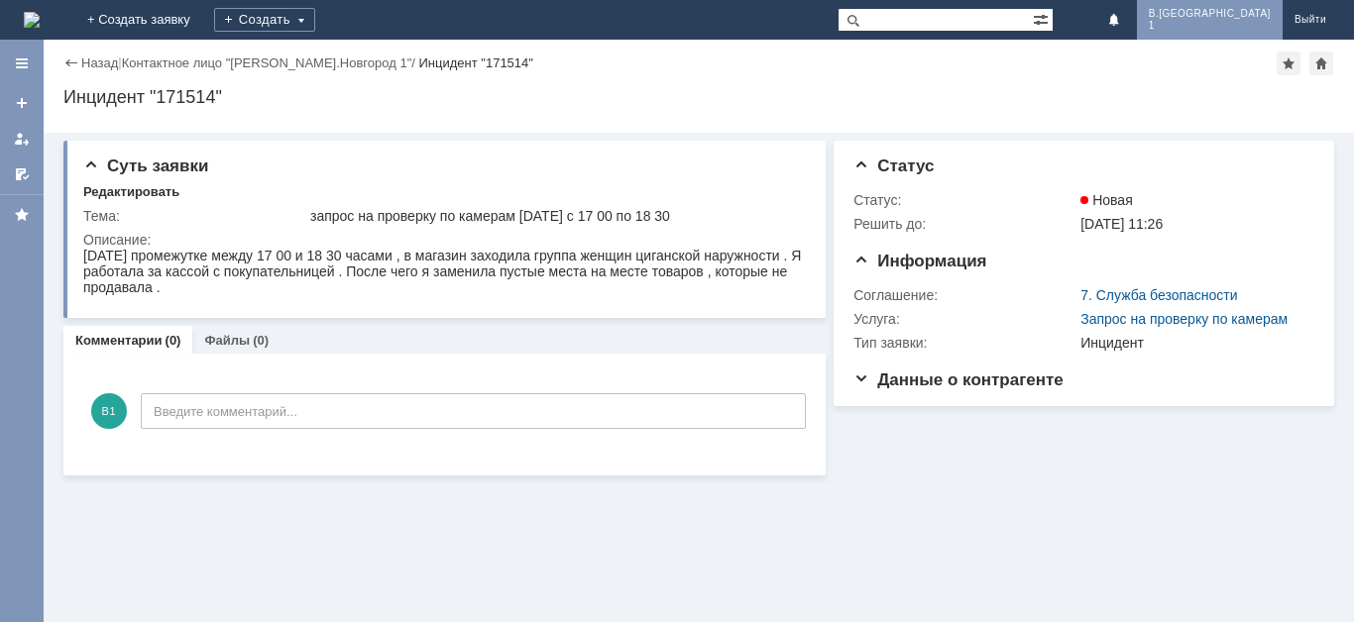
click at [1246, 18] on span "В.[GEOGRAPHIC_DATA]" at bounding box center [1209, 14] width 122 height 12
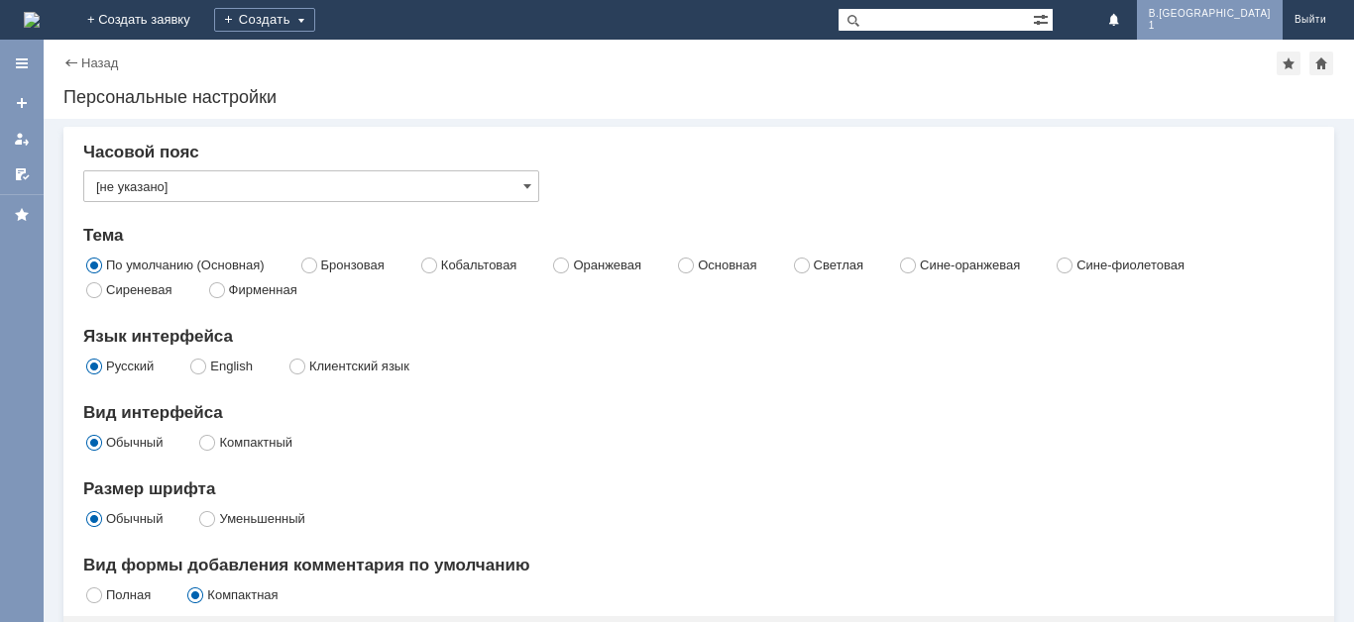
click at [1252, 22] on span "1" at bounding box center [1209, 26] width 122 height 12
click at [792, 450] on div "Обычный Компактный" at bounding box center [698, 443] width 1231 height 25
click at [1292, 64] on div at bounding box center [1288, 64] width 24 height 24
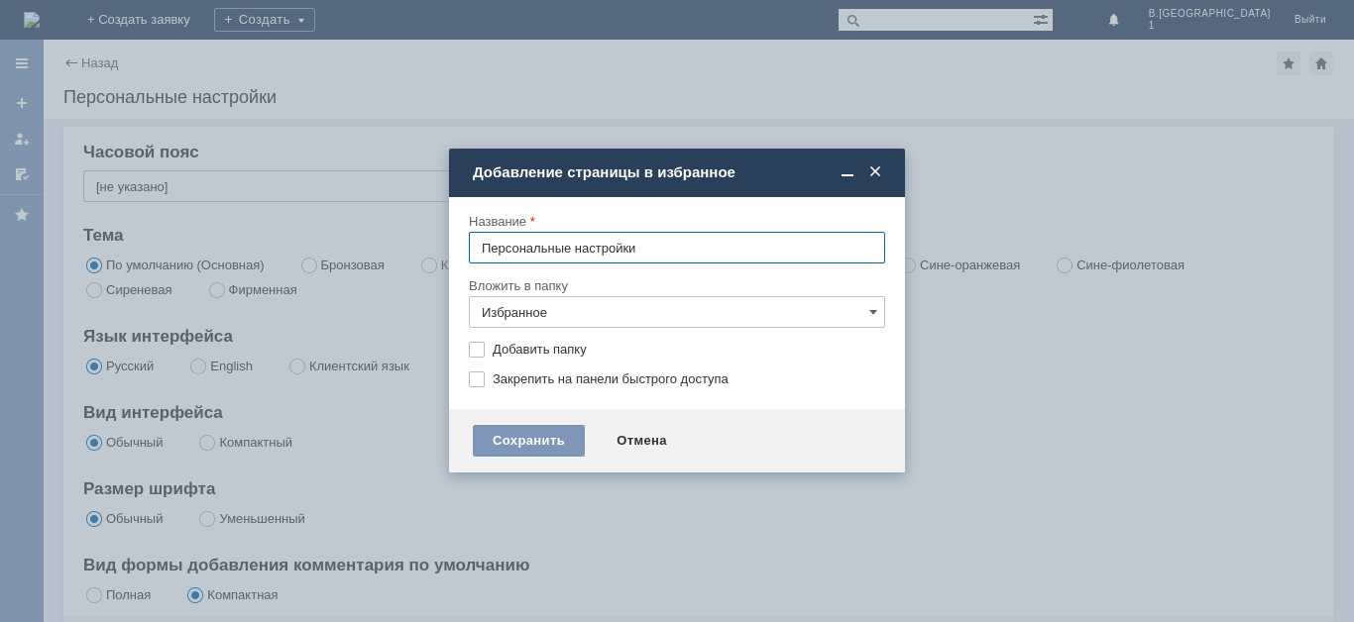
drag, startPoint x: 869, startPoint y: 169, endPoint x: 894, endPoint y: 183, distance: 28.4
click at [894, 183] on div "Добавление страницы в избранное" at bounding box center [677, 173] width 456 height 23
click at [877, 175] on span at bounding box center [875, 172] width 20 height 18
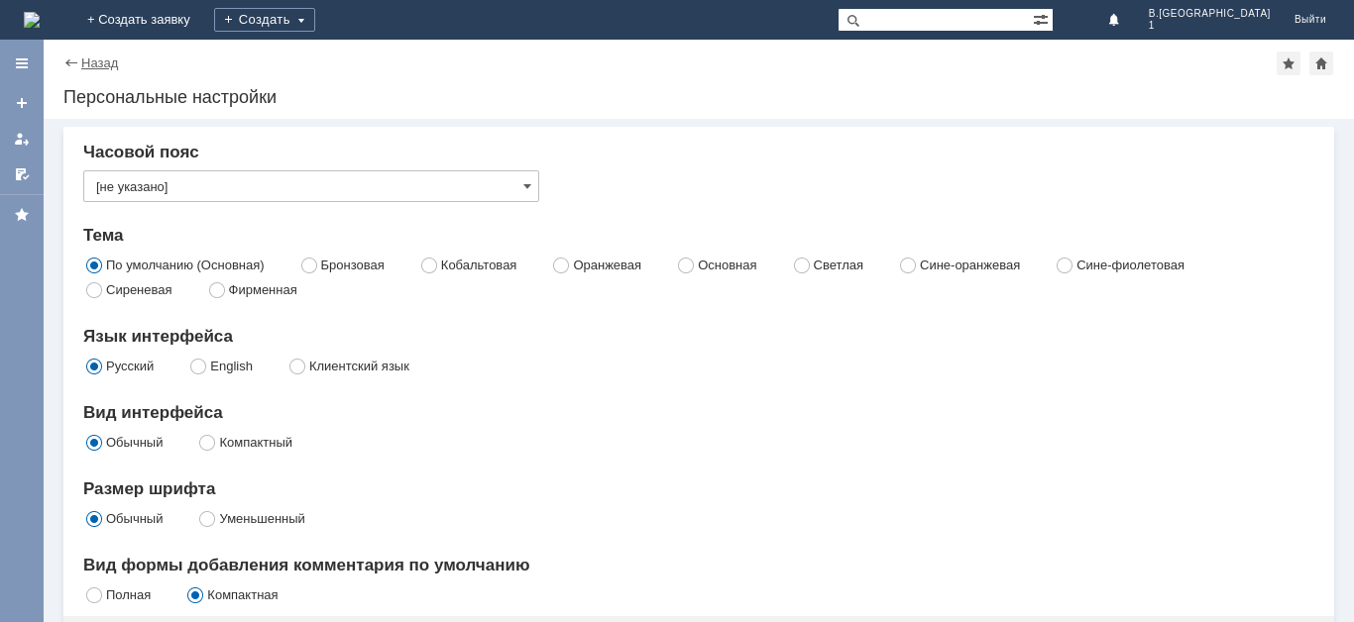
click at [107, 67] on link "Назад" at bounding box center [99, 62] width 37 height 15
